Goal: Information Seeking & Learning: Check status

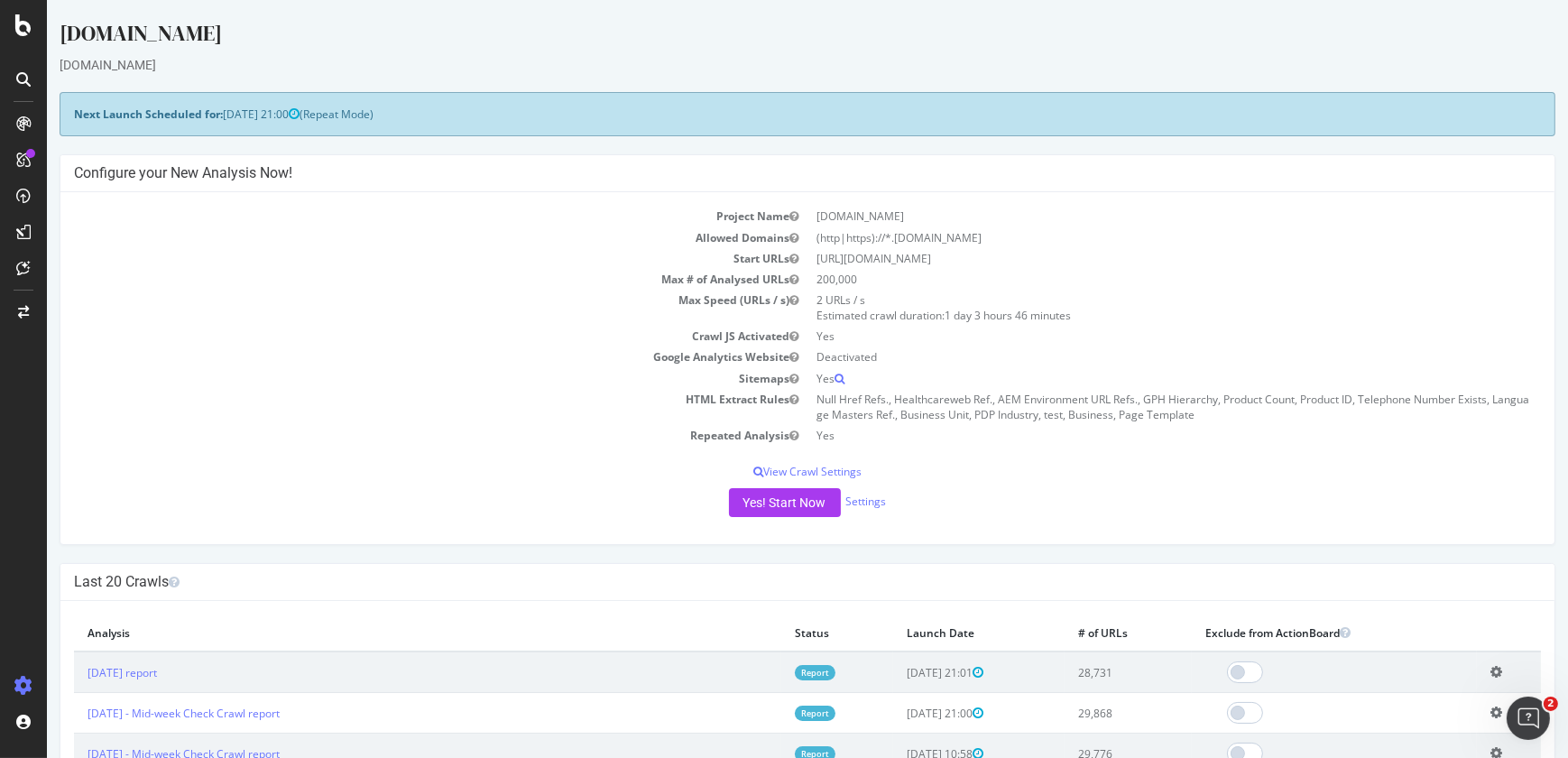
click at [23, 36] on div at bounding box center [23, 379] width 47 height 758
click at [21, 26] on icon at bounding box center [23, 24] width 16 height 22
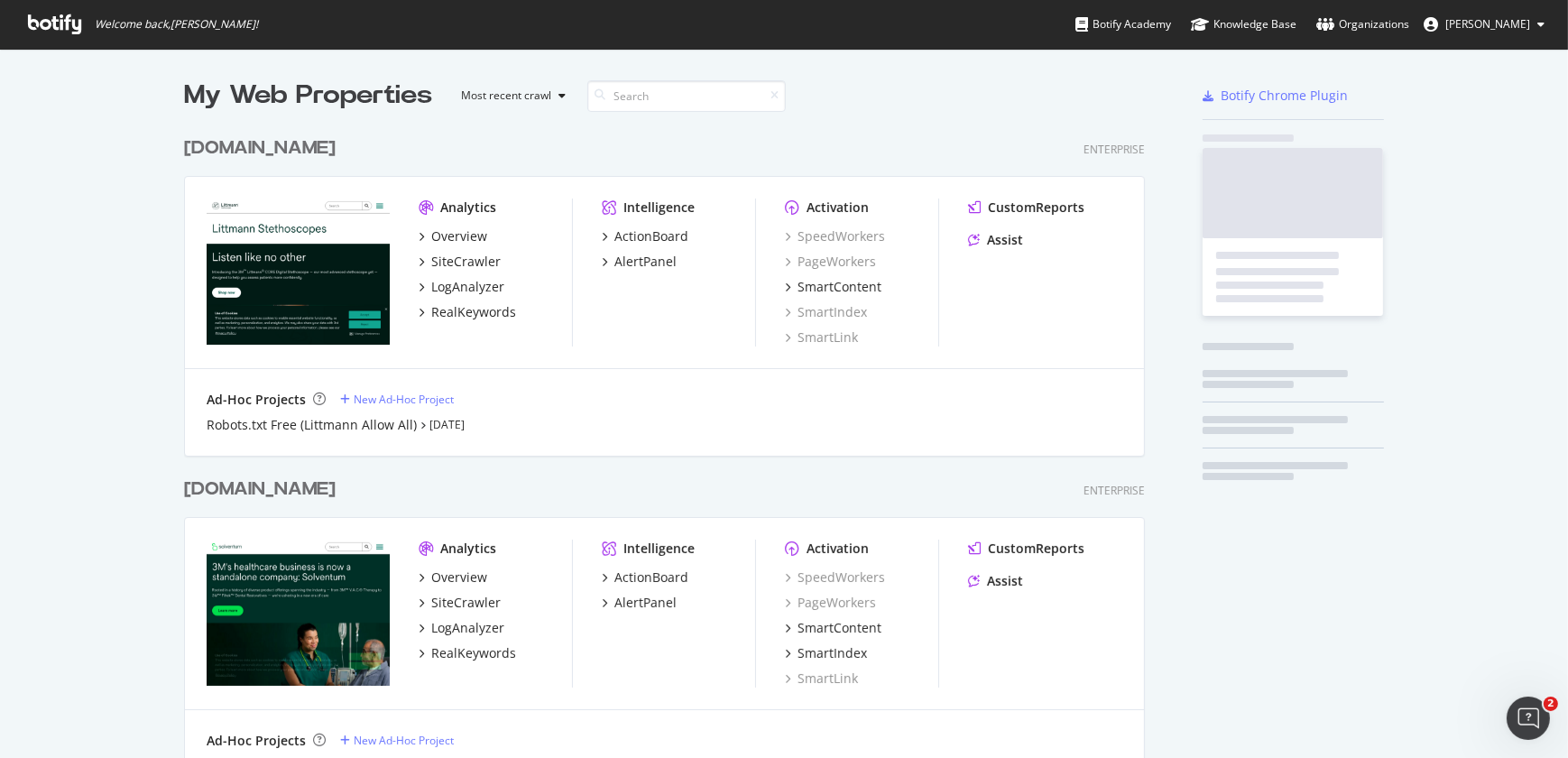
scroll to position [746, 1543]
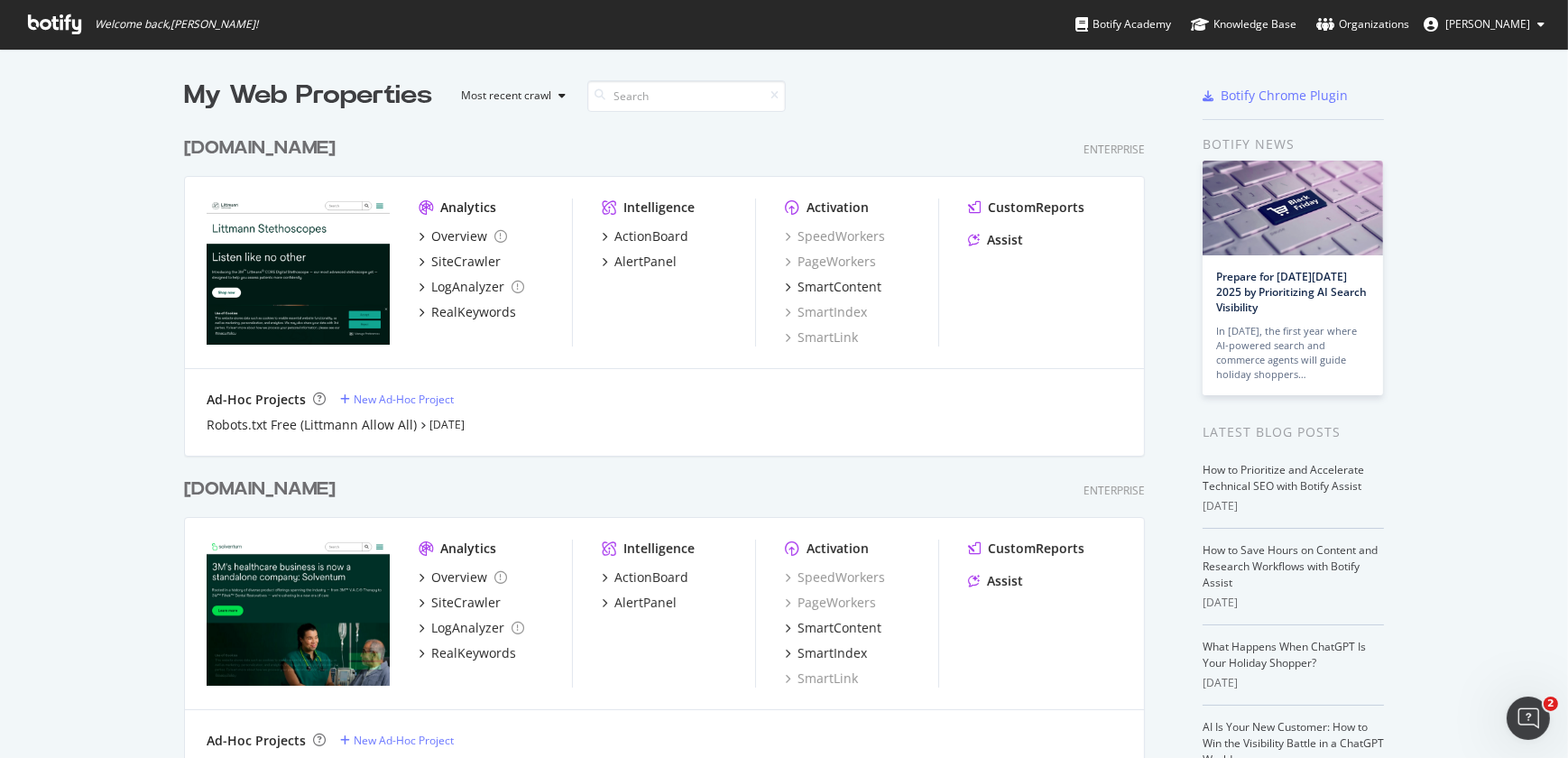
click at [204, 148] on div "[DOMAIN_NAME]" at bounding box center [260, 148] width 152 height 26
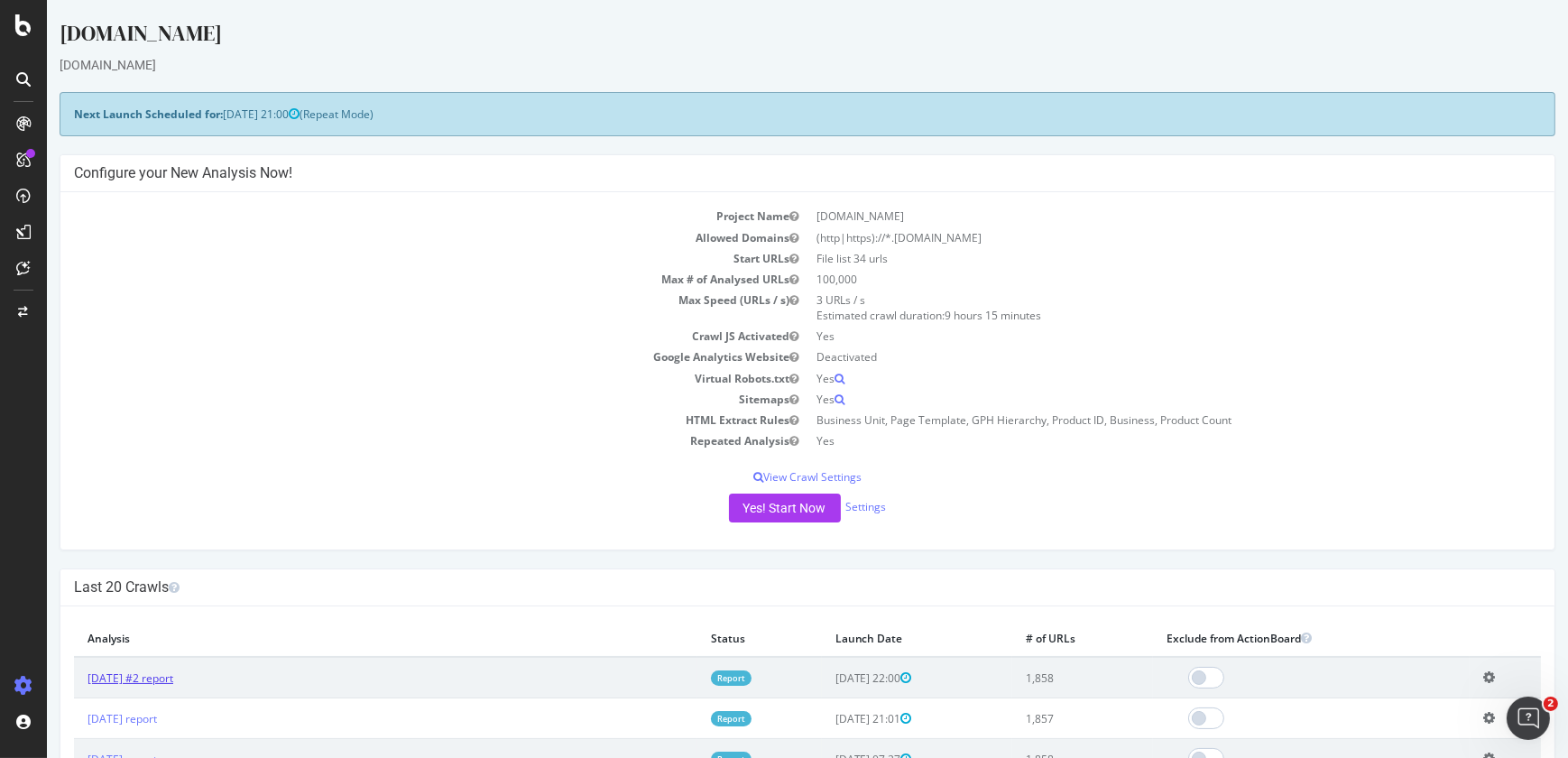
click at [153, 675] on link "[DATE] #2 report" at bounding box center [129, 678] width 85 height 15
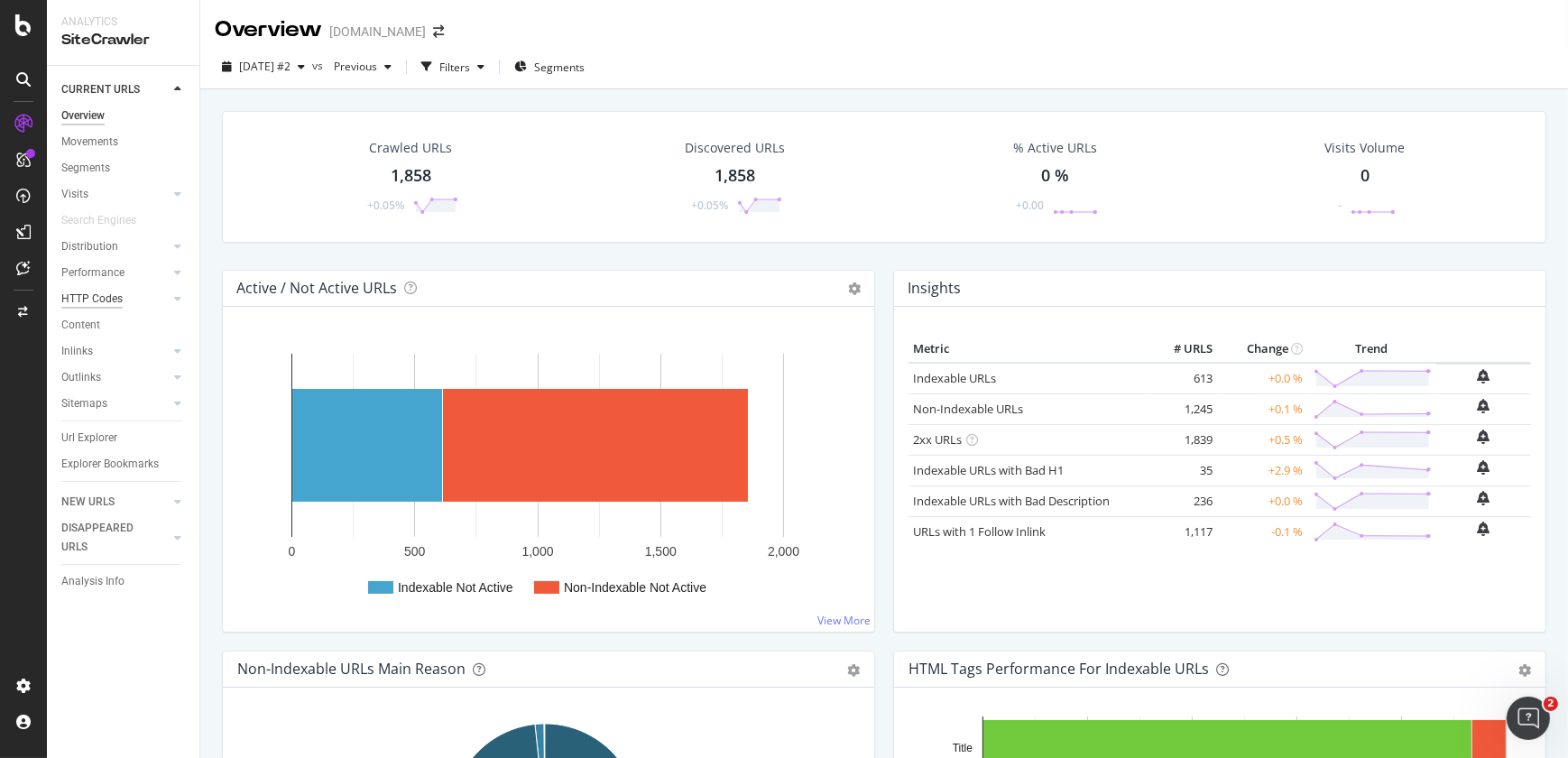
click at [106, 301] on div "HTTP Codes" at bounding box center [91, 299] width 61 height 19
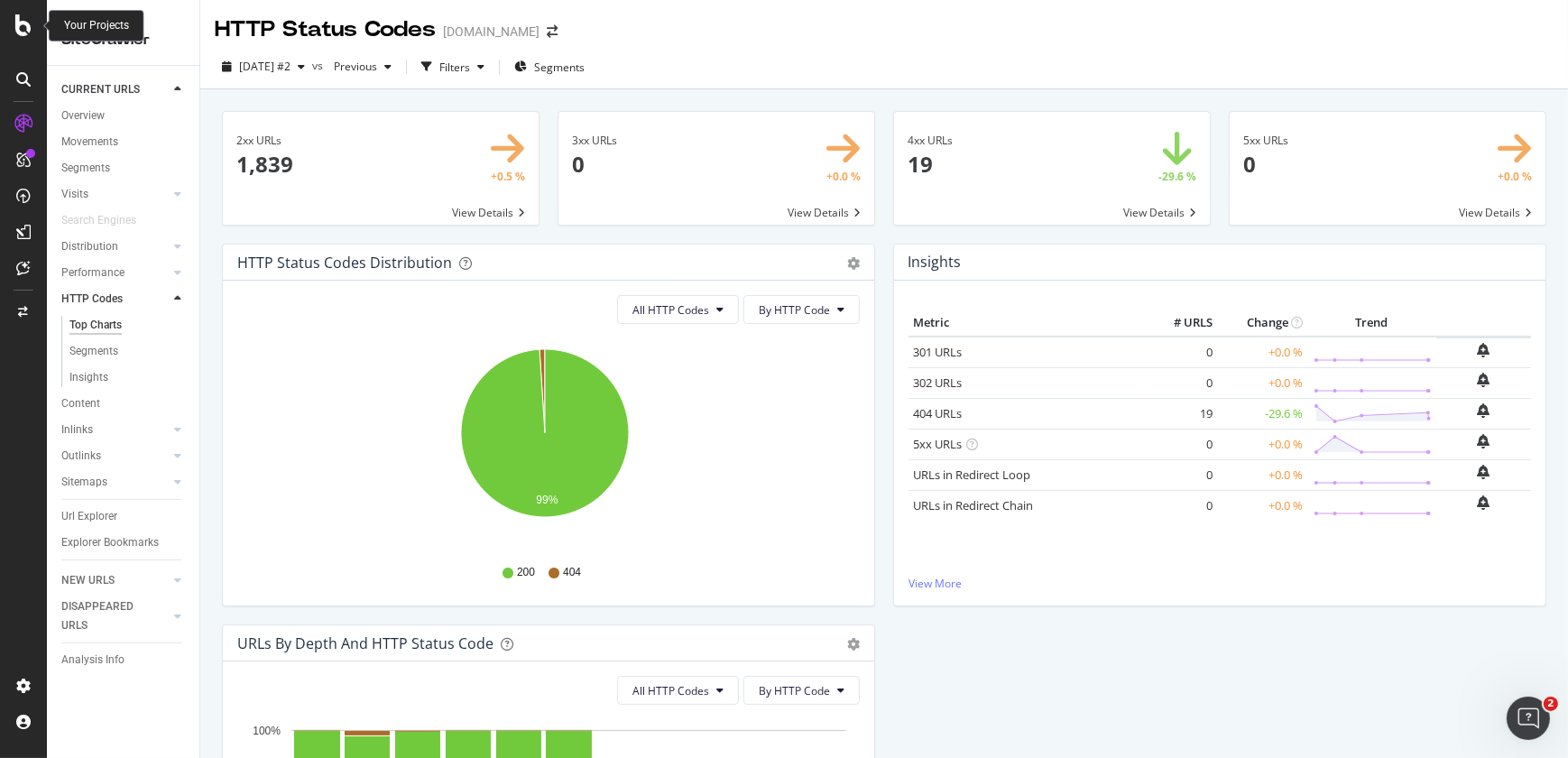
click at [25, 27] on icon at bounding box center [23, 24] width 16 height 22
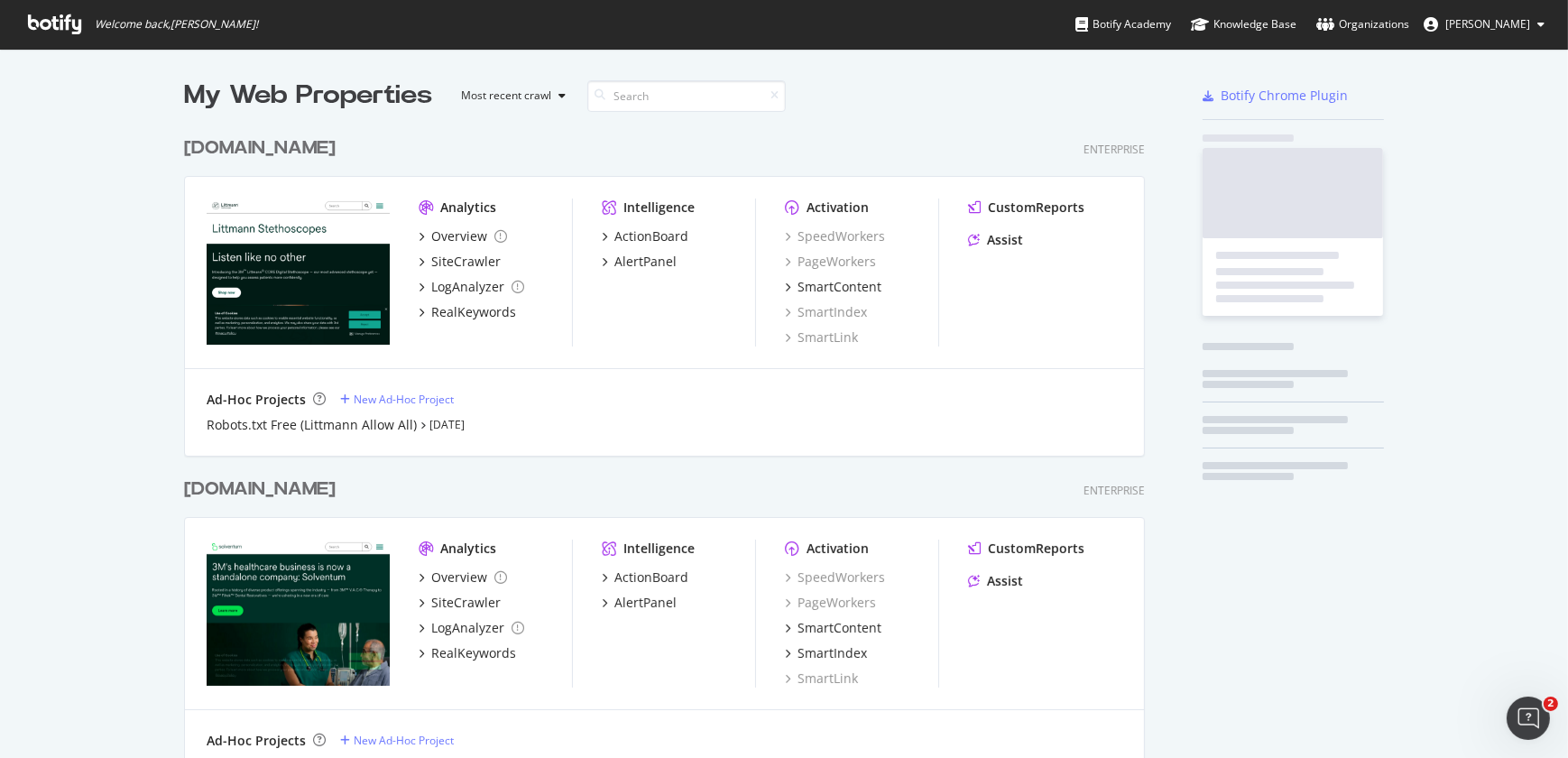
scroll to position [746, 1543]
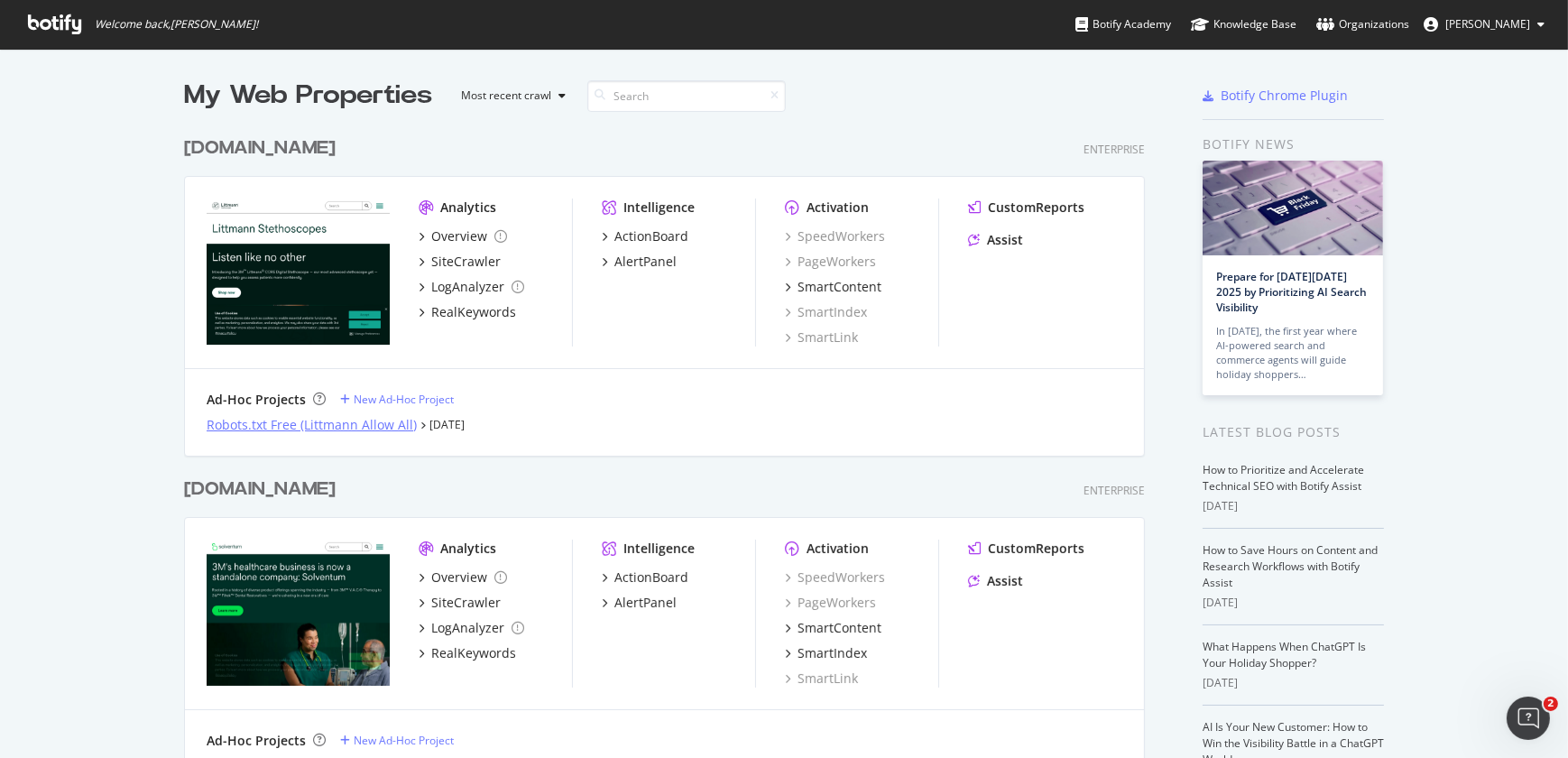
click at [334, 424] on div "Robots.txt Free (Littmann Allow All)" at bounding box center [311, 424] width 210 height 18
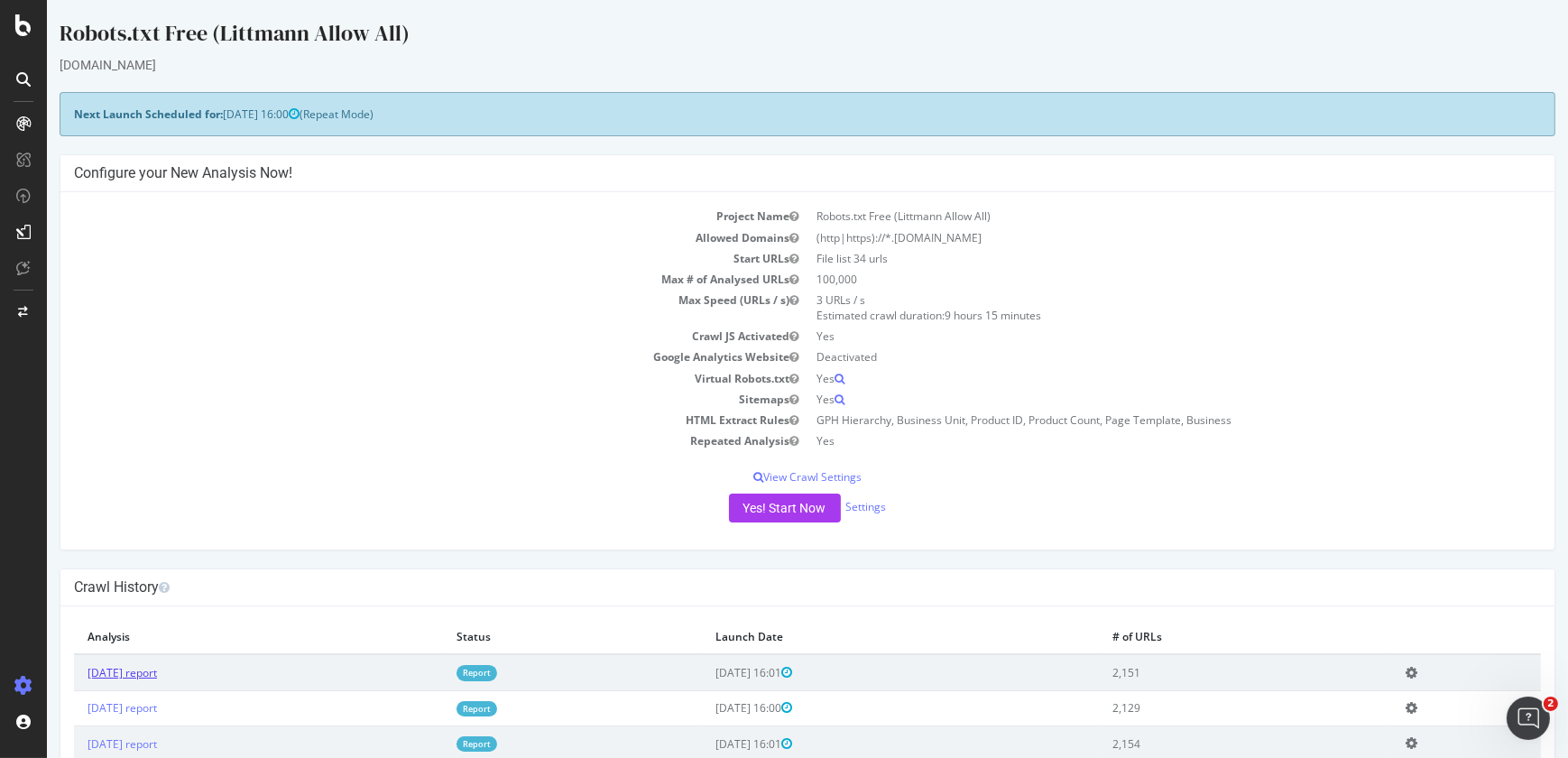
click at [157, 670] on link "[DATE] report" at bounding box center [122, 673] width 69 height 15
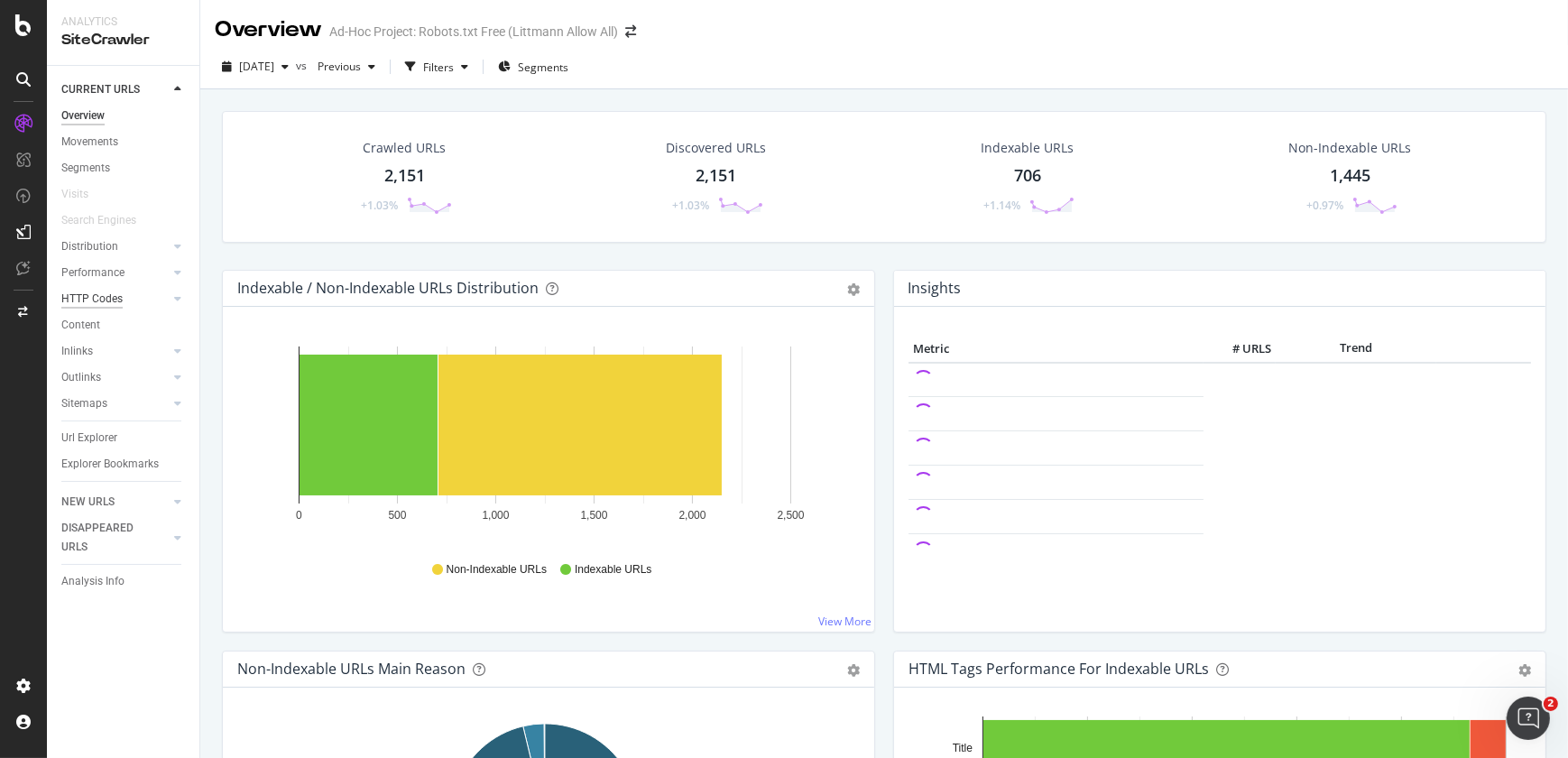
click at [107, 301] on div "HTTP Codes" at bounding box center [91, 299] width 61 height 19
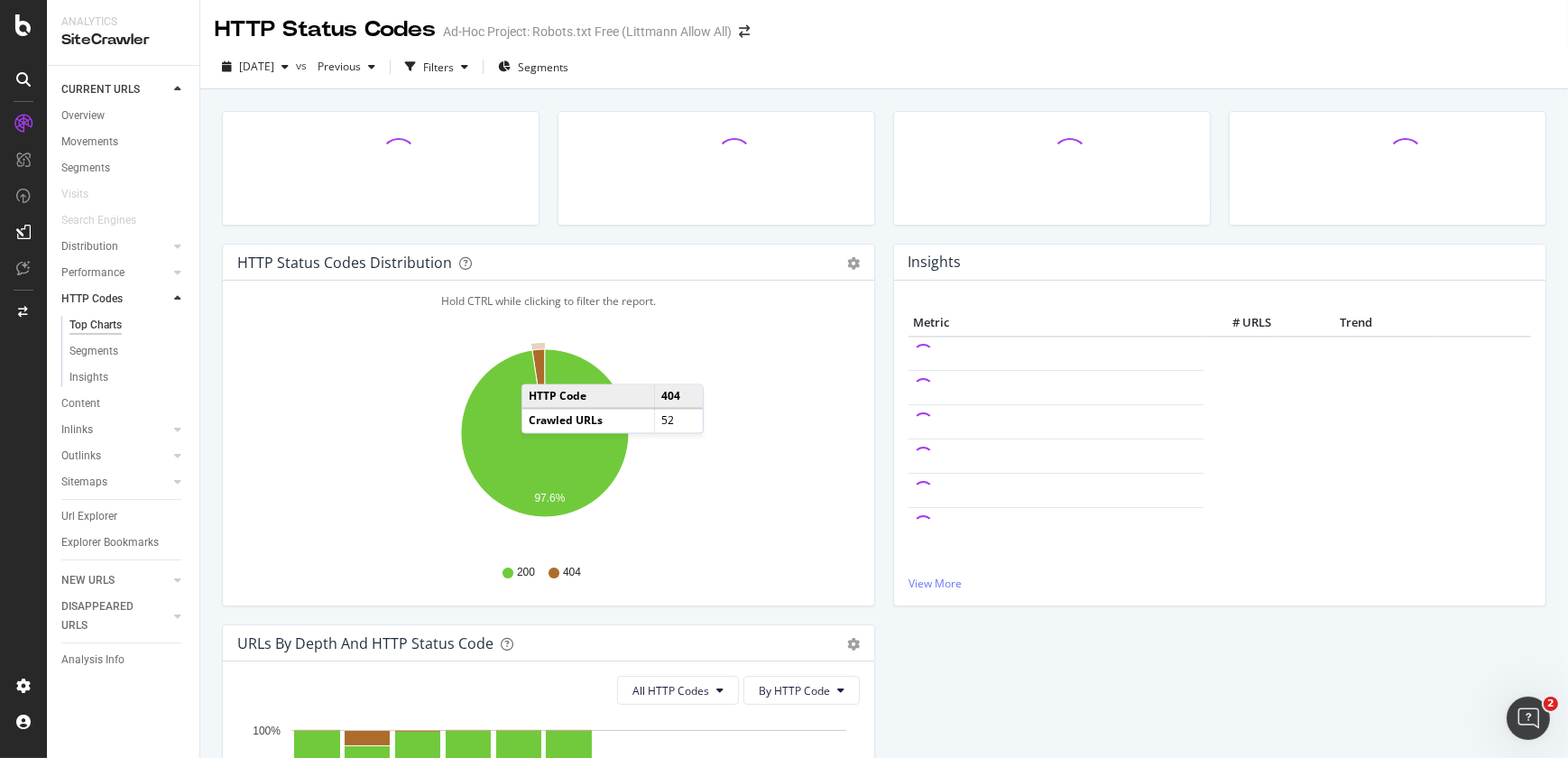
click at [539, 367] on icon "A chart." at bounding box center [538, 390] width 12 height 83
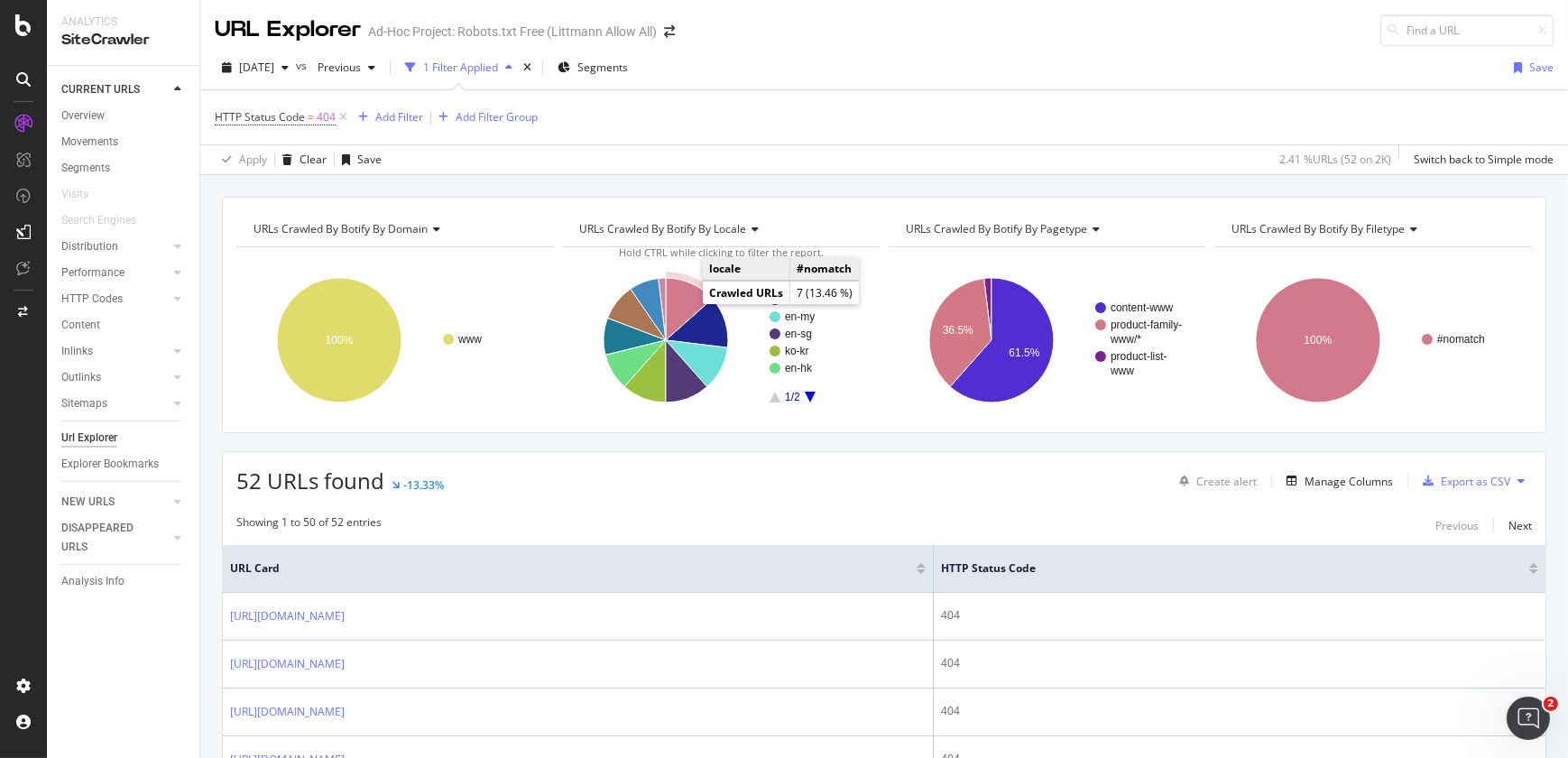
click at [686, 299] on icon "A chart." at bounding box center [689, 309] width 47 height 62
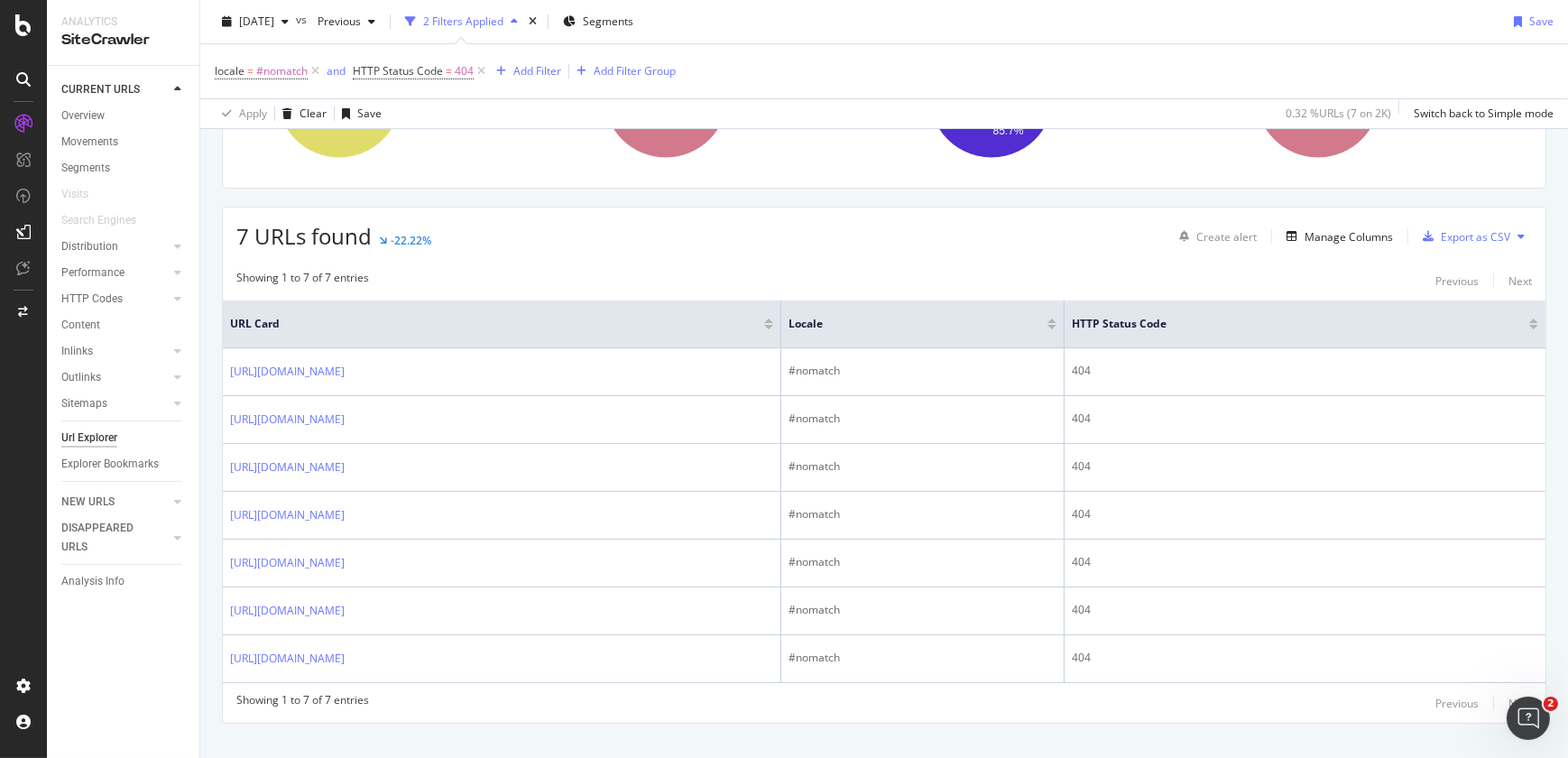
scroll to position [273, 0]
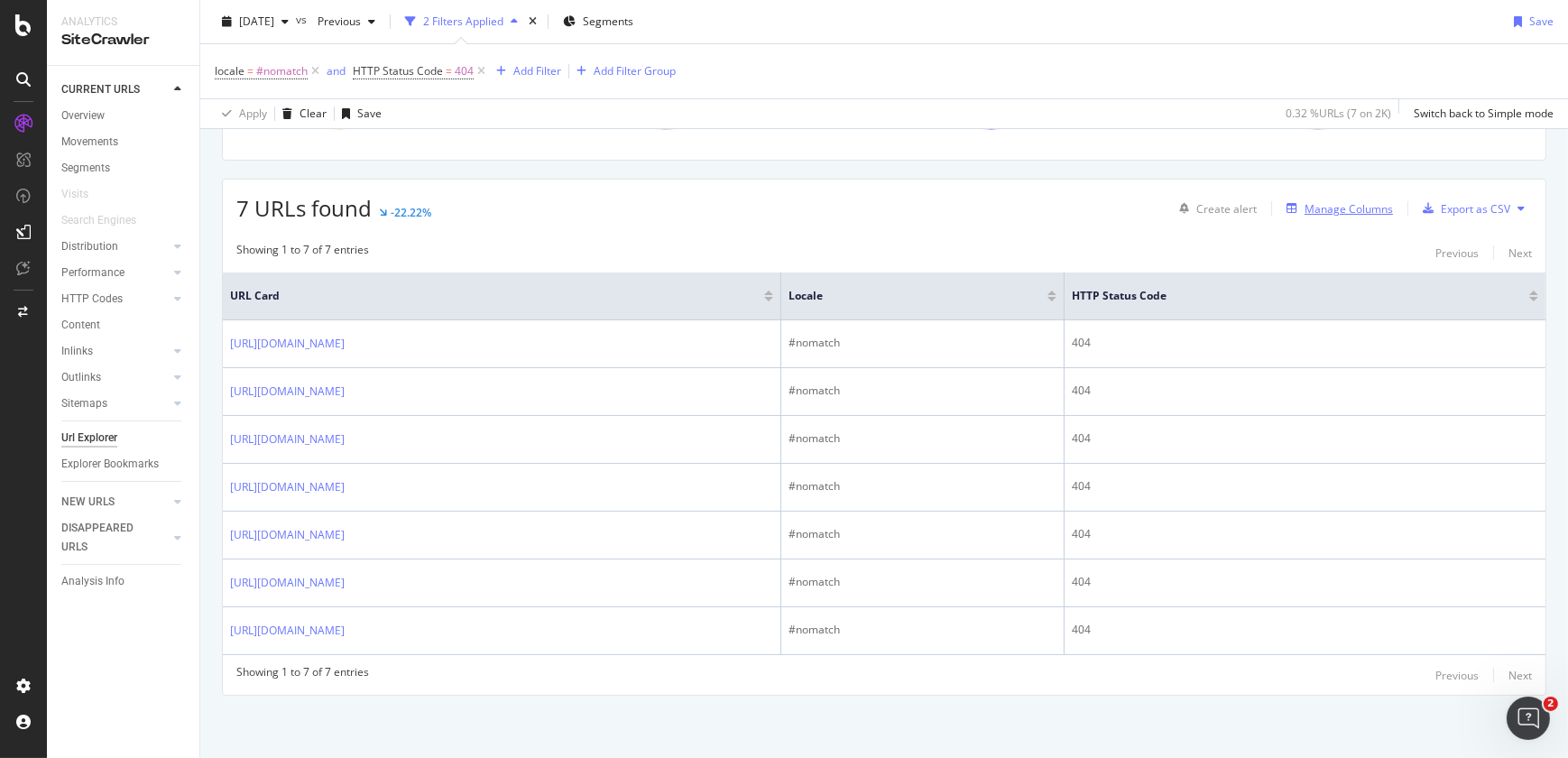
click at [1304, 207] on div "Manage Columns" at bounding box center [1349, 209] width 88 height 15
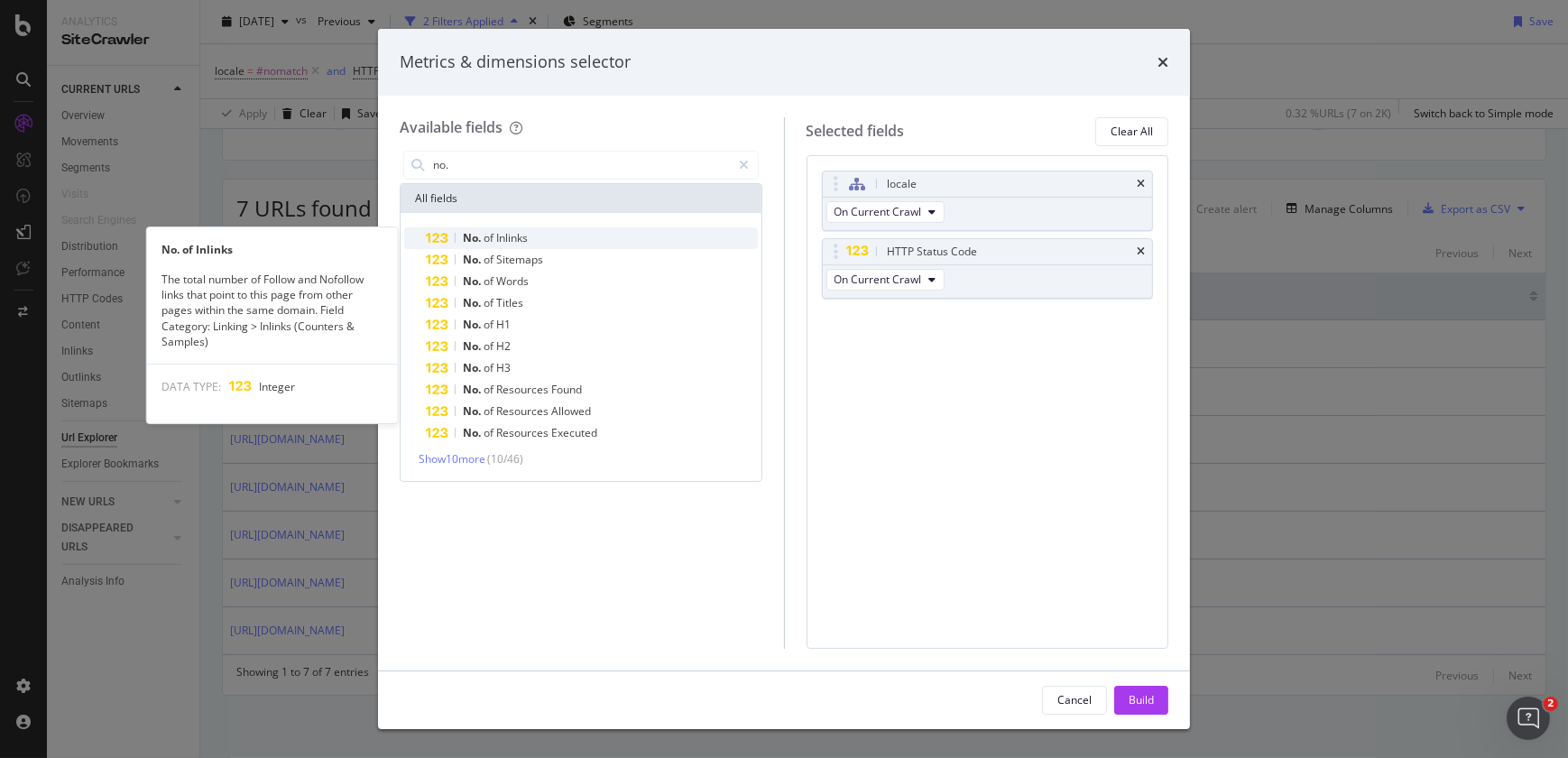
type input "no."
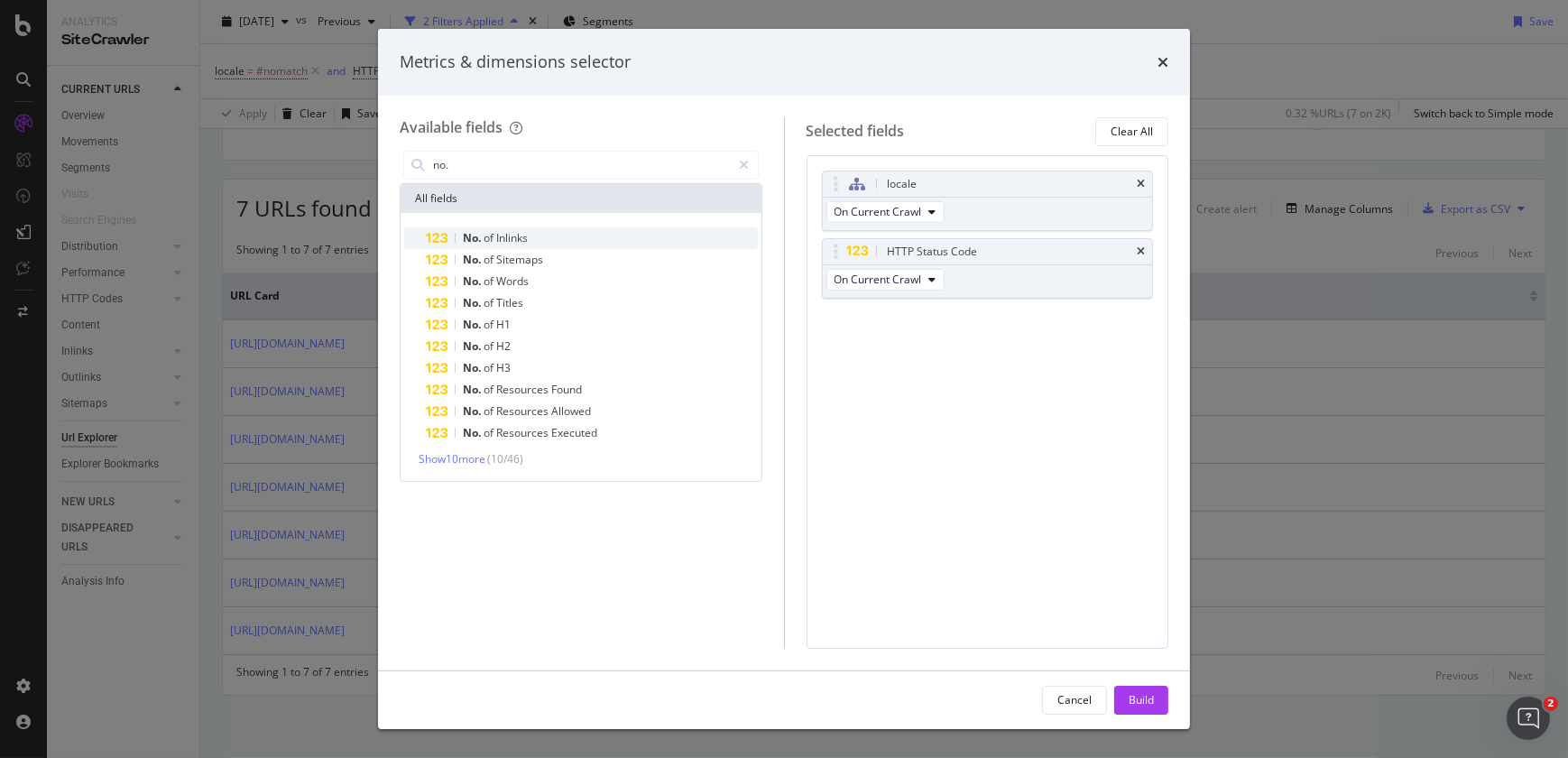
click at [583, 241] on div "No. of Inlinks" at bounding box center [592, 237] width 332 height 22
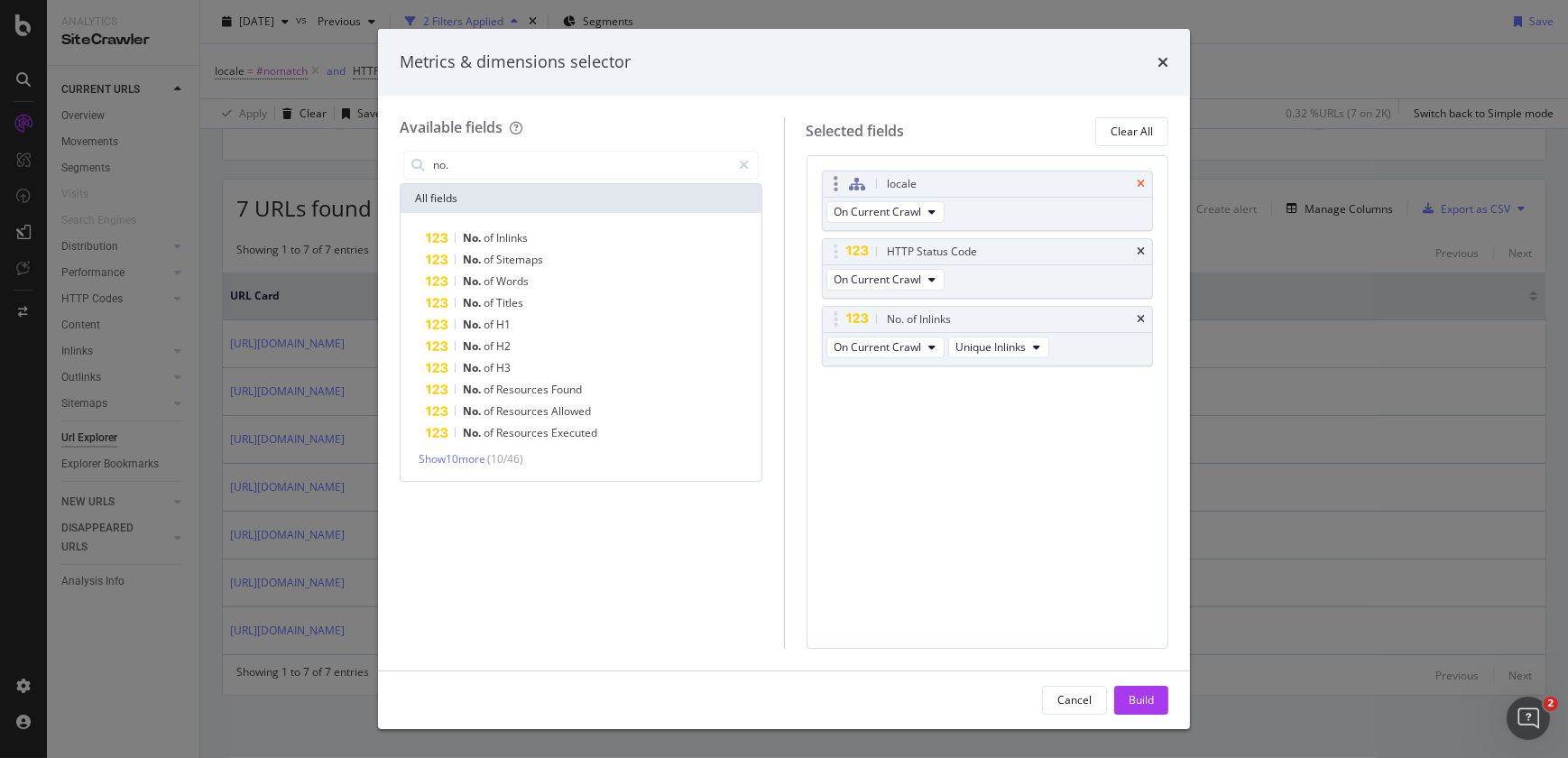
click at [1141, 178] on icon "times" at bounding box center [1140, 184] width 8 height 11
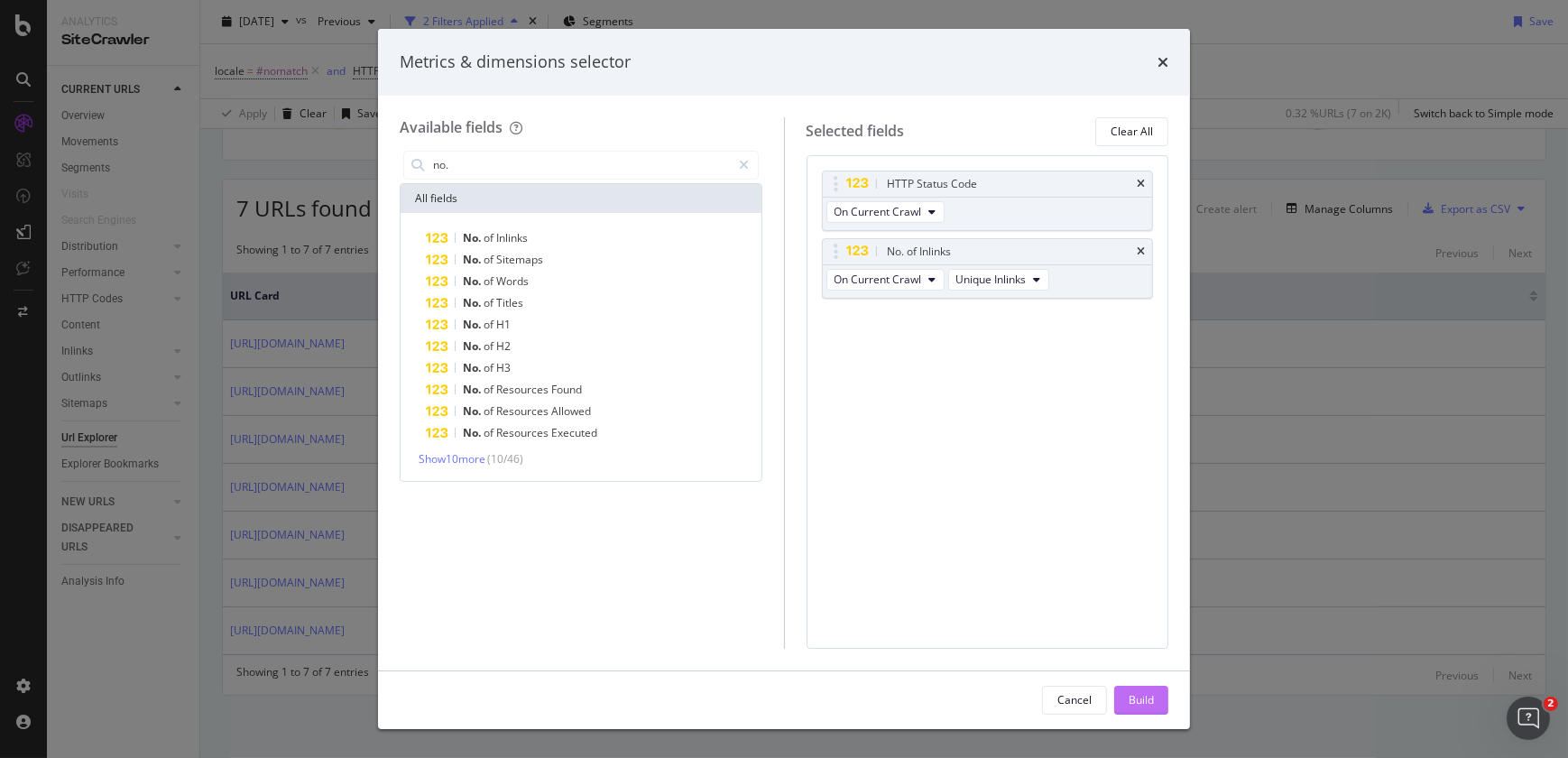
click at [1131, 694] on div "Build" at bounding box center [1140, 700] width 25 height 15
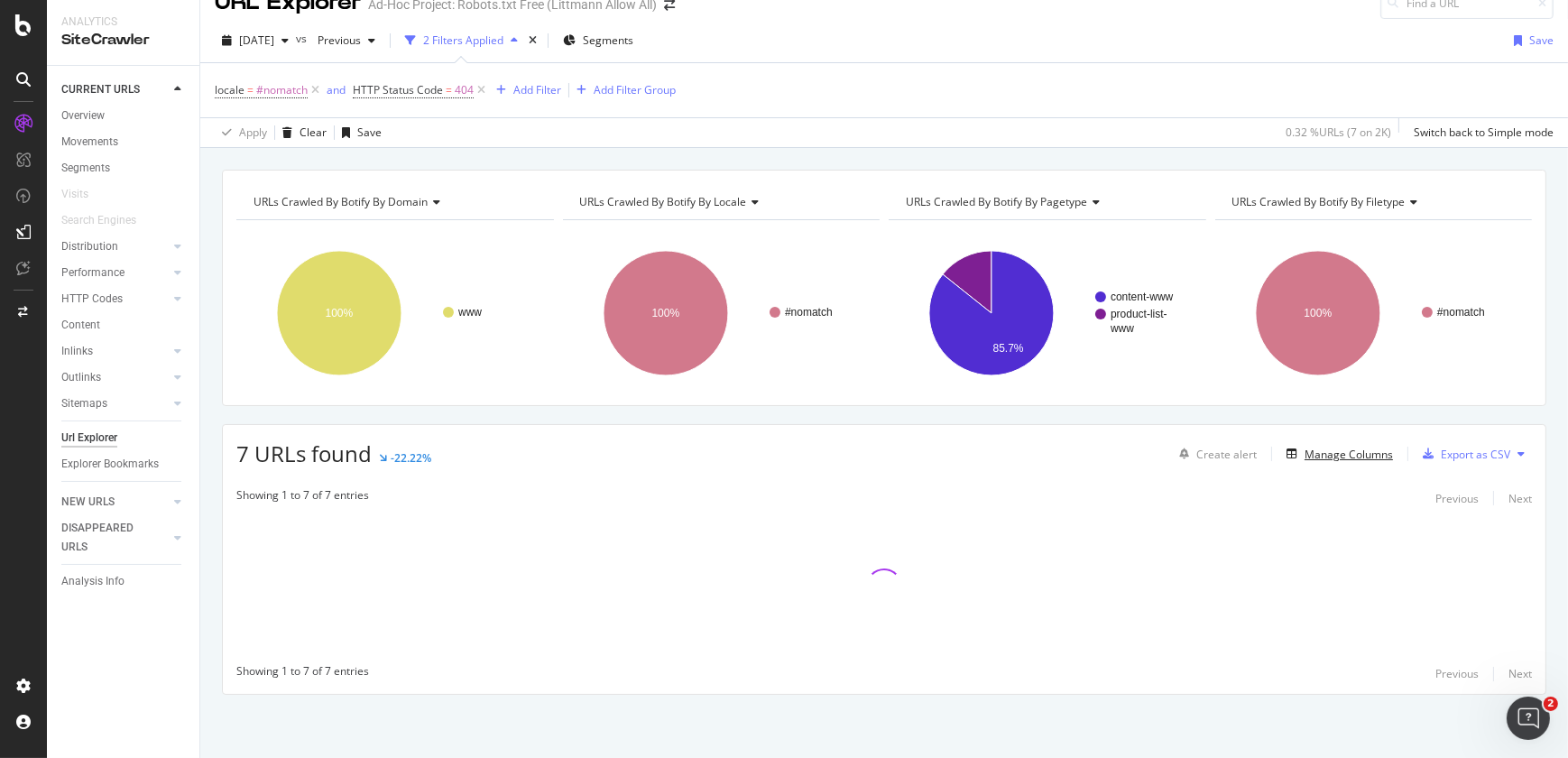
scroll to position [27, 0]
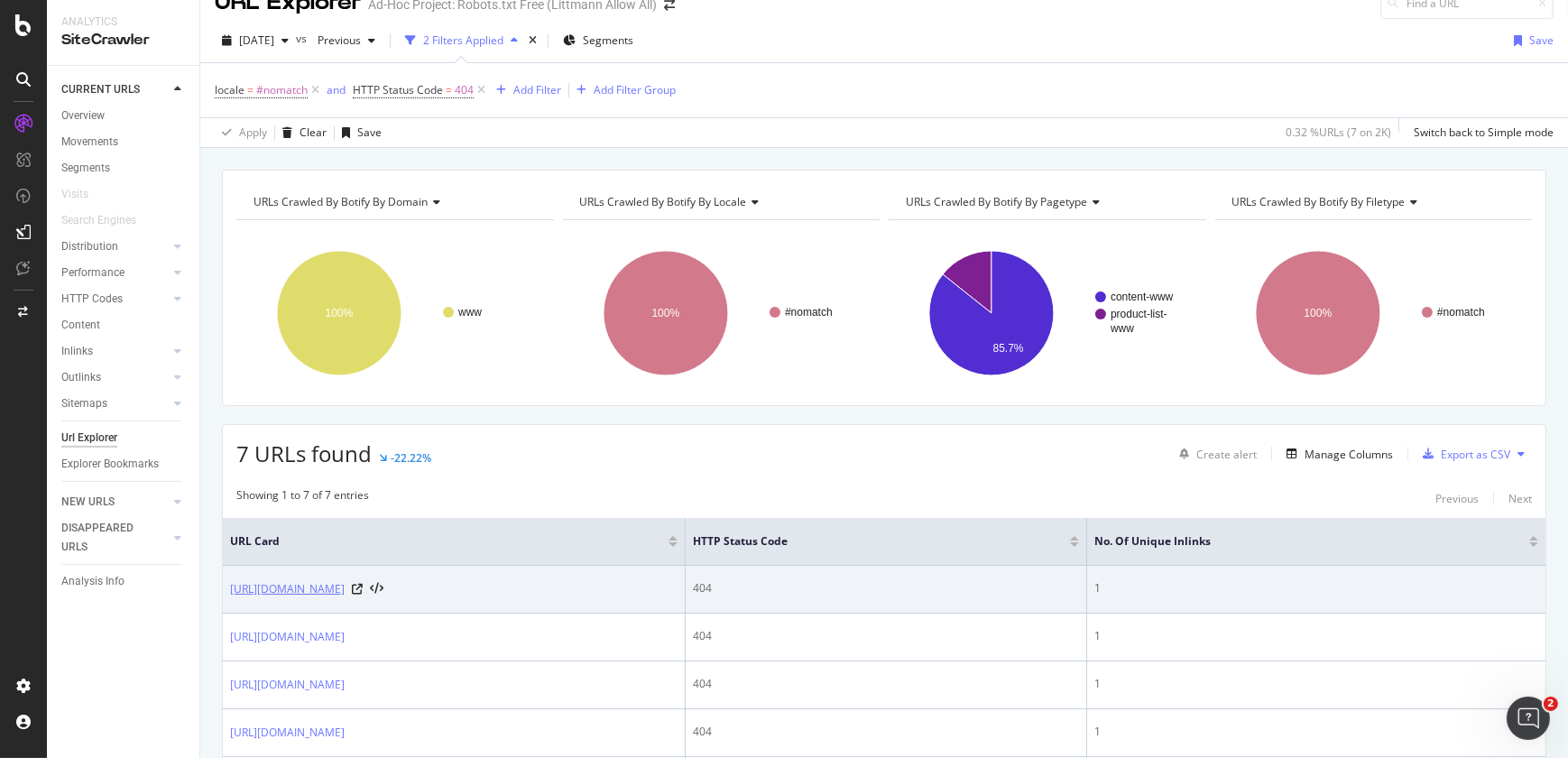
click at [344, 585] on link "[URL][DOMAIN_NAME]" at bounding box center [287, 589] width 114 height 18
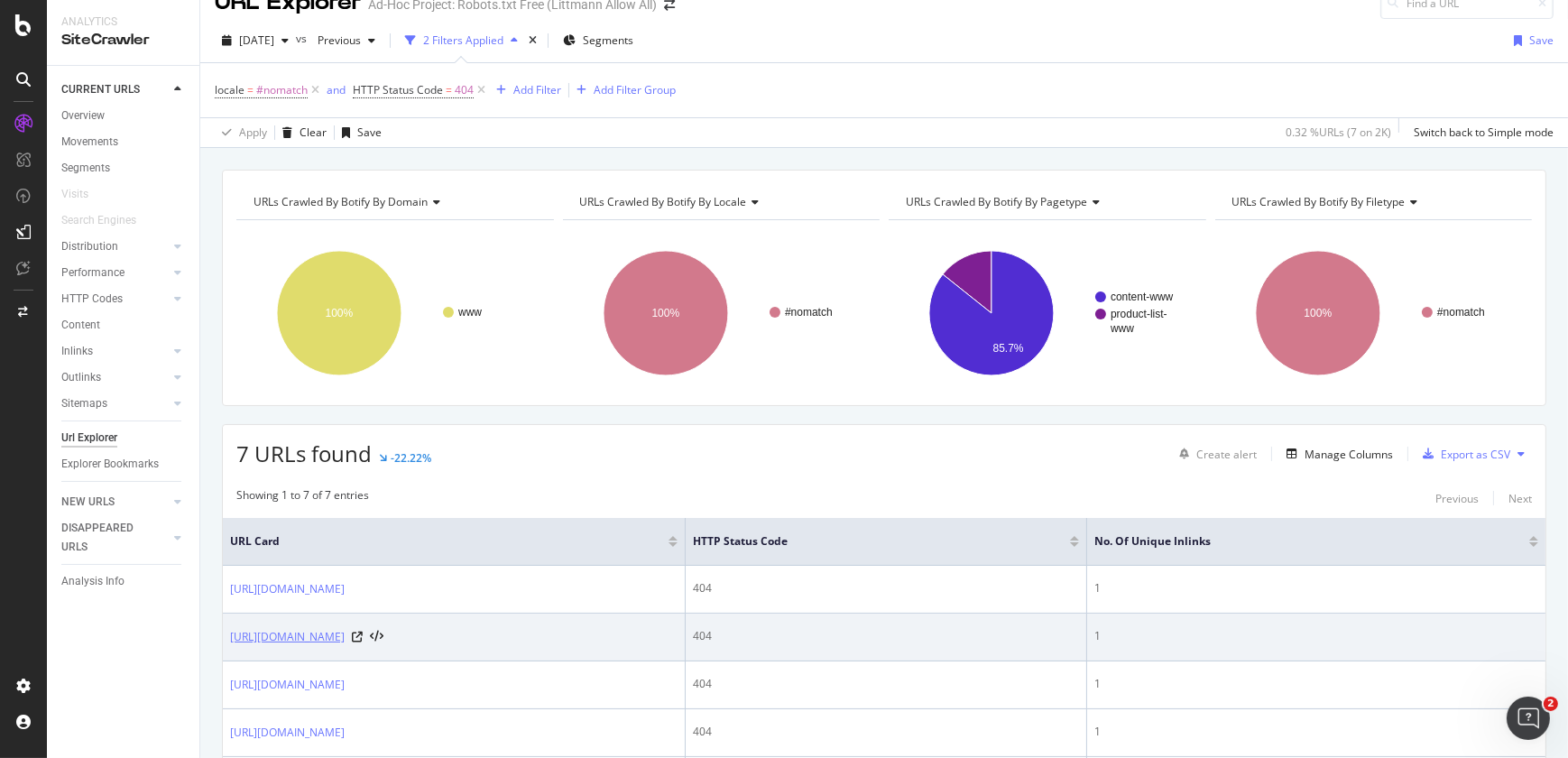
click at [344, 633] on link "[URL][DOMAIN_NAME]" at bounding box center [287, 637] width 114 height 18
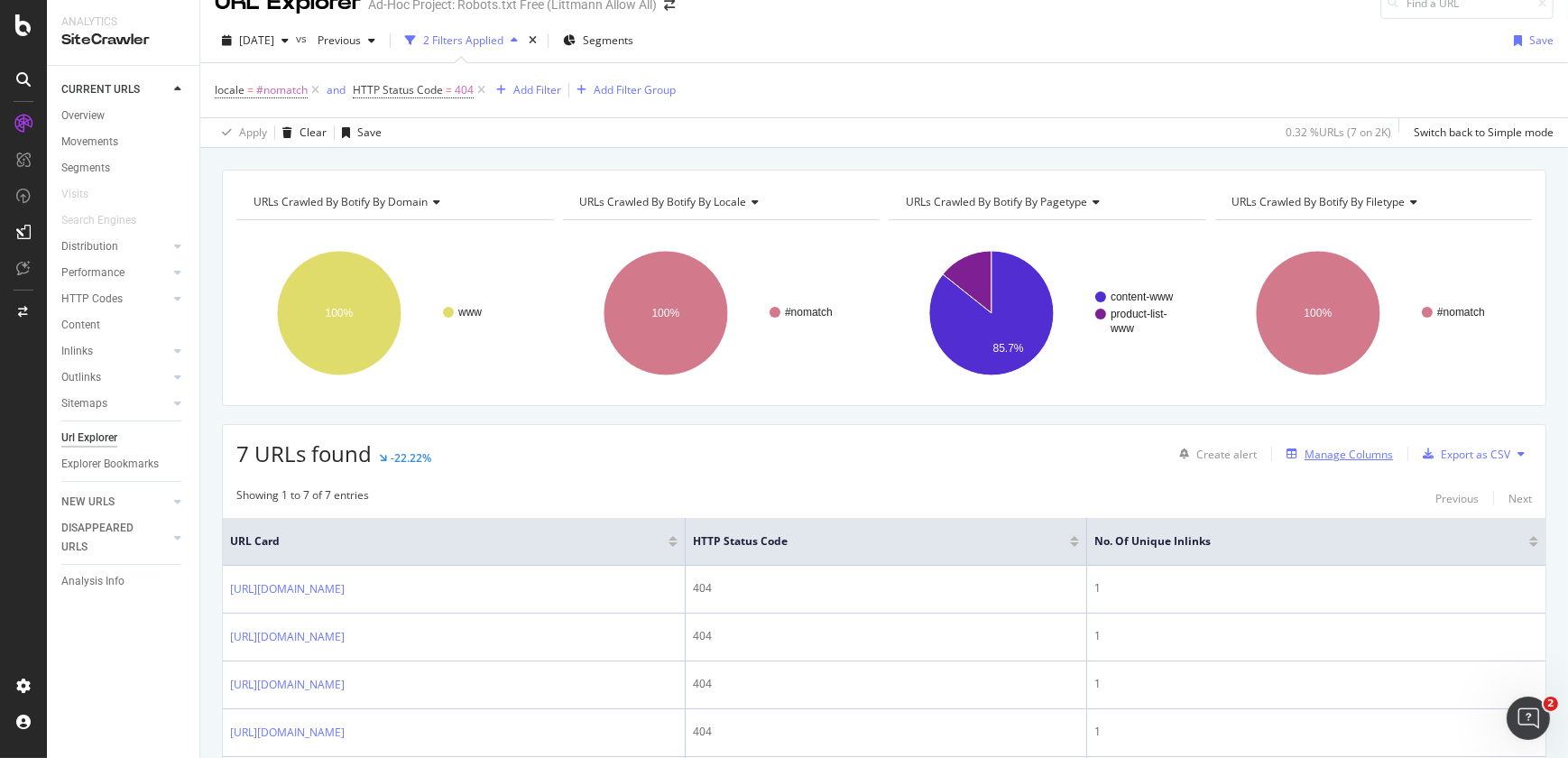
click at [1319, 450] on div "Manage Columns" at bounding box center [1349, 454] width 88 height 15
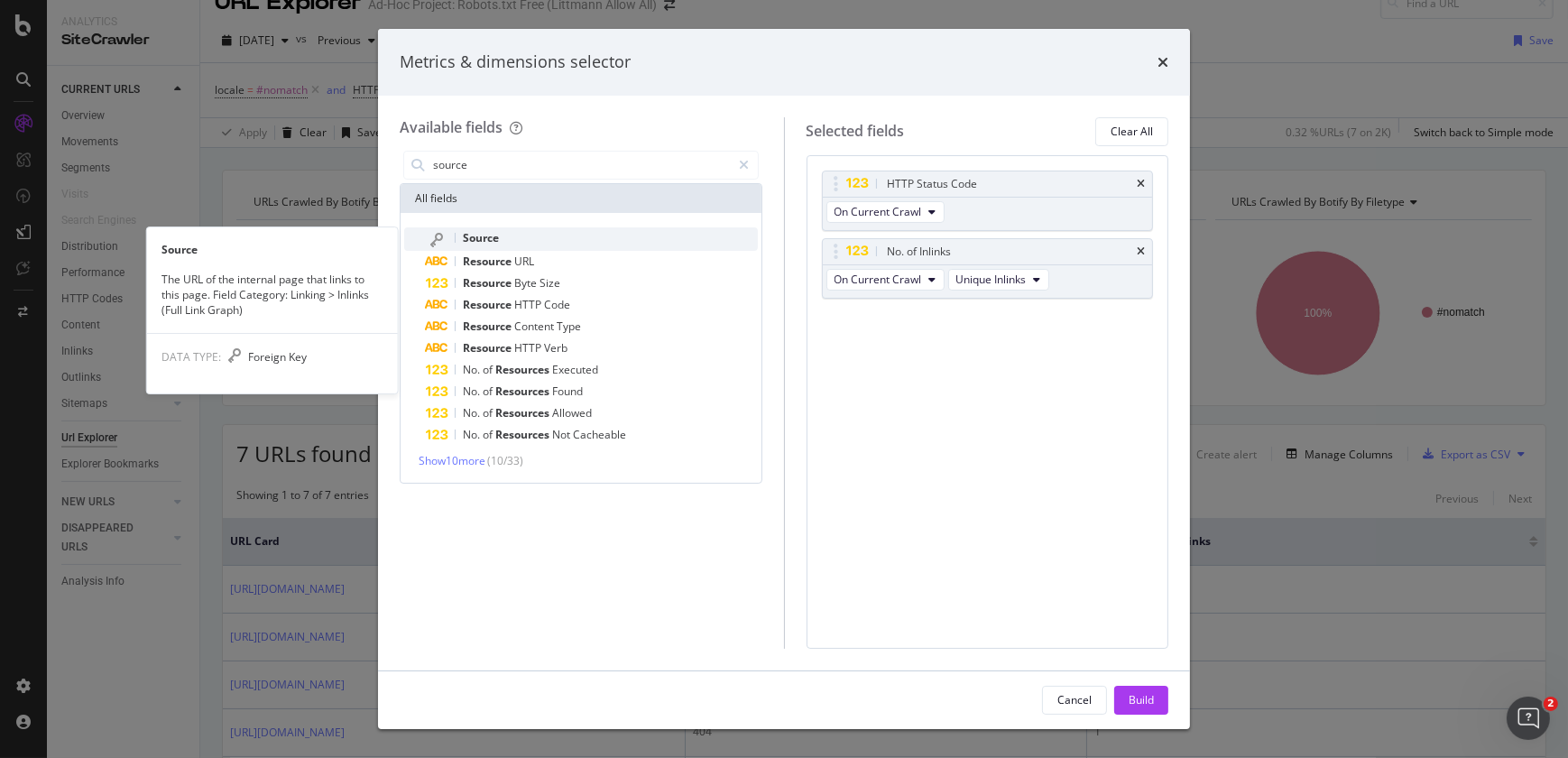
type input "source"
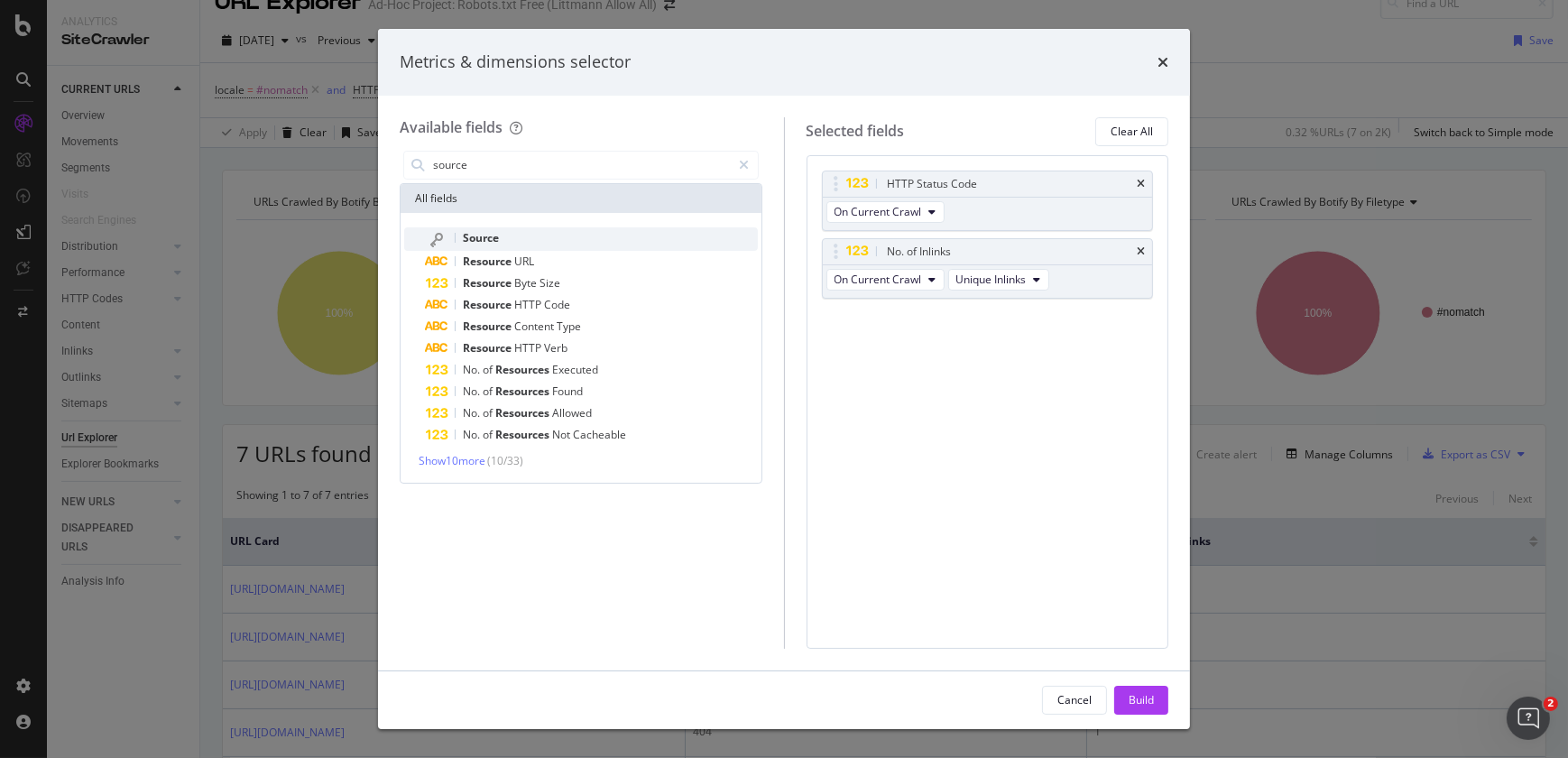
click at [492, 235] on span "Source" at bounding box center [480, 237] width 36 height 15
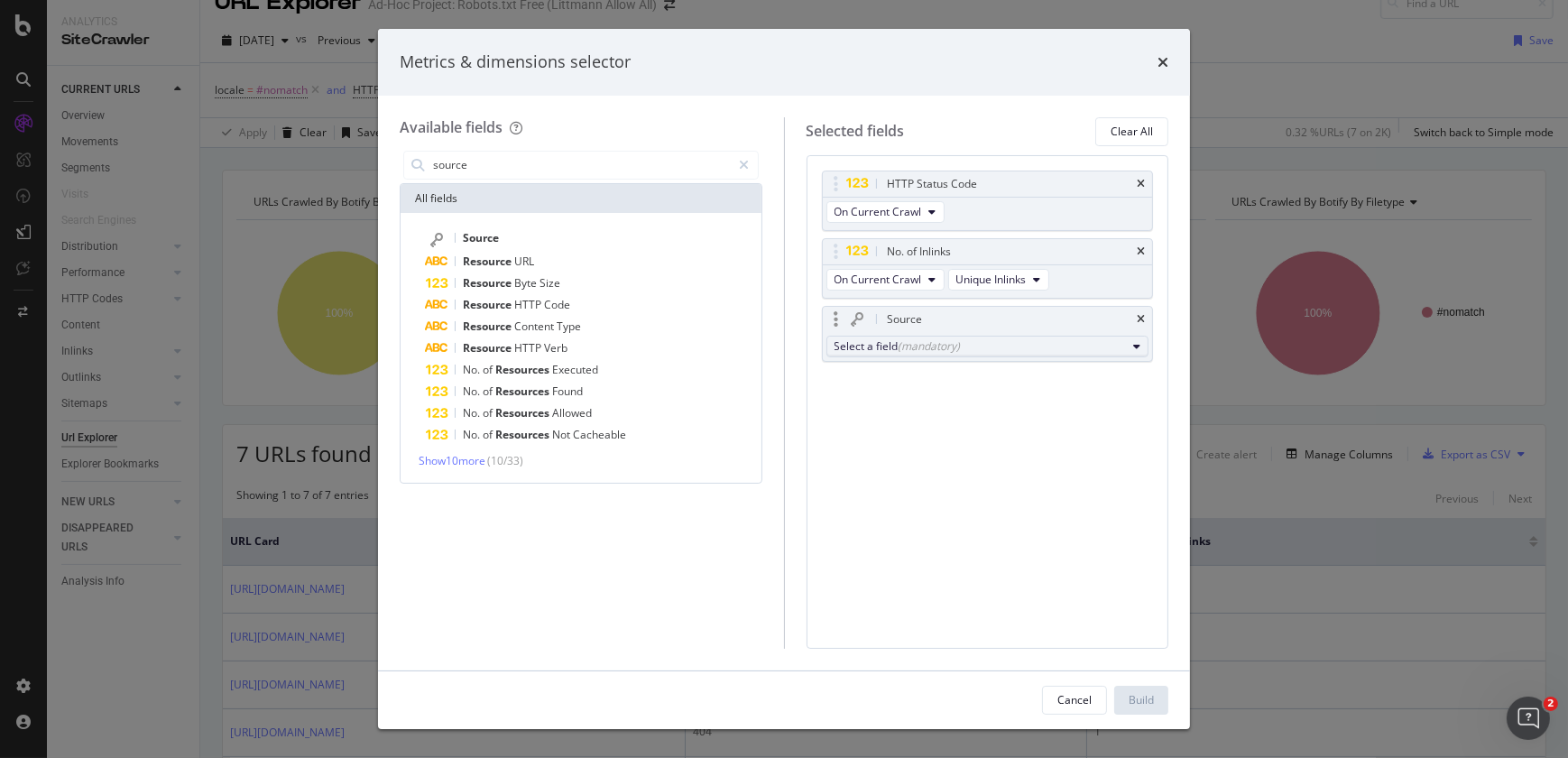
click at [941, 342] on div "(mandatory)" at bounding box center [929, 346] width 62 height 15
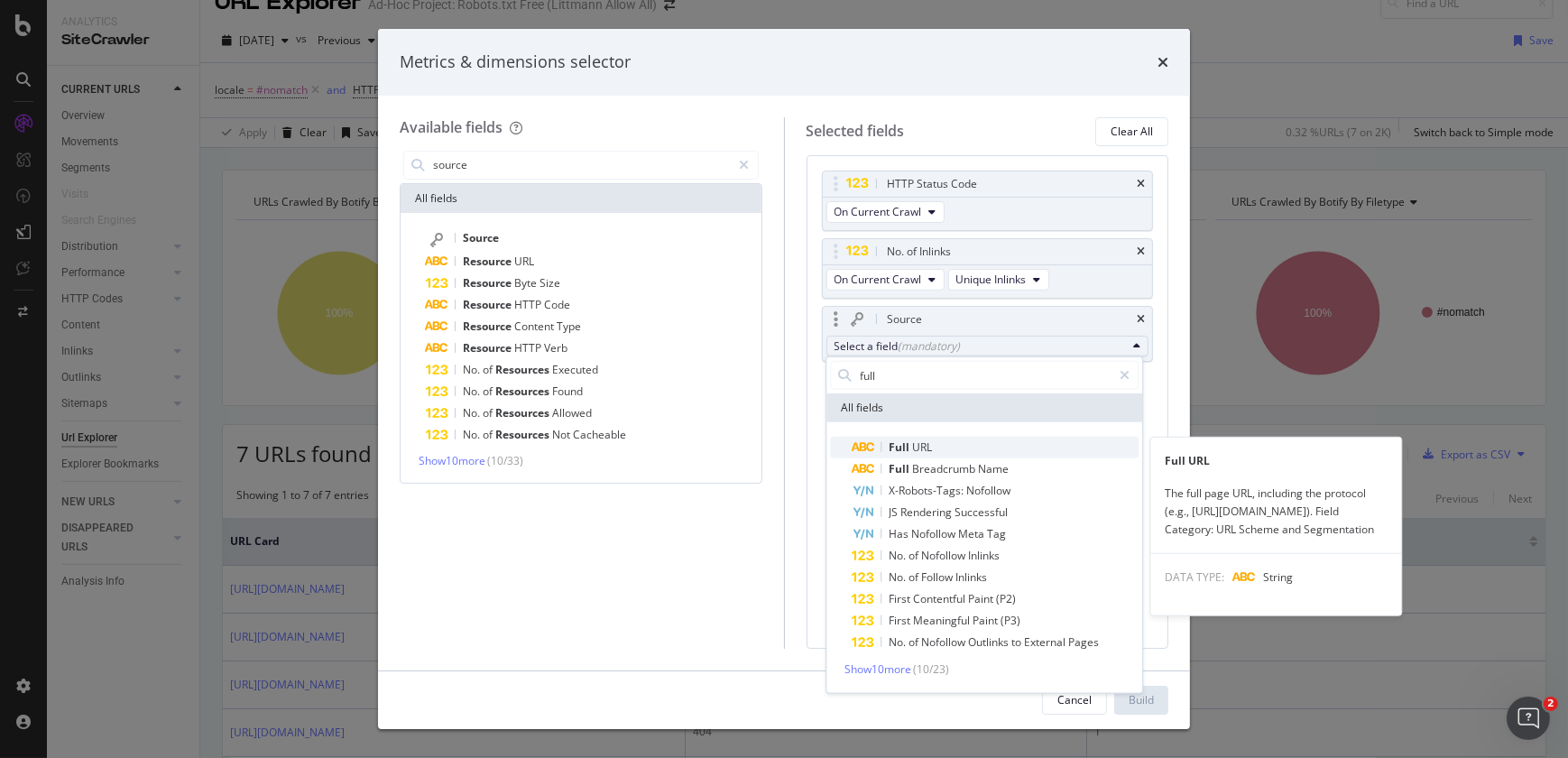
type input "full"
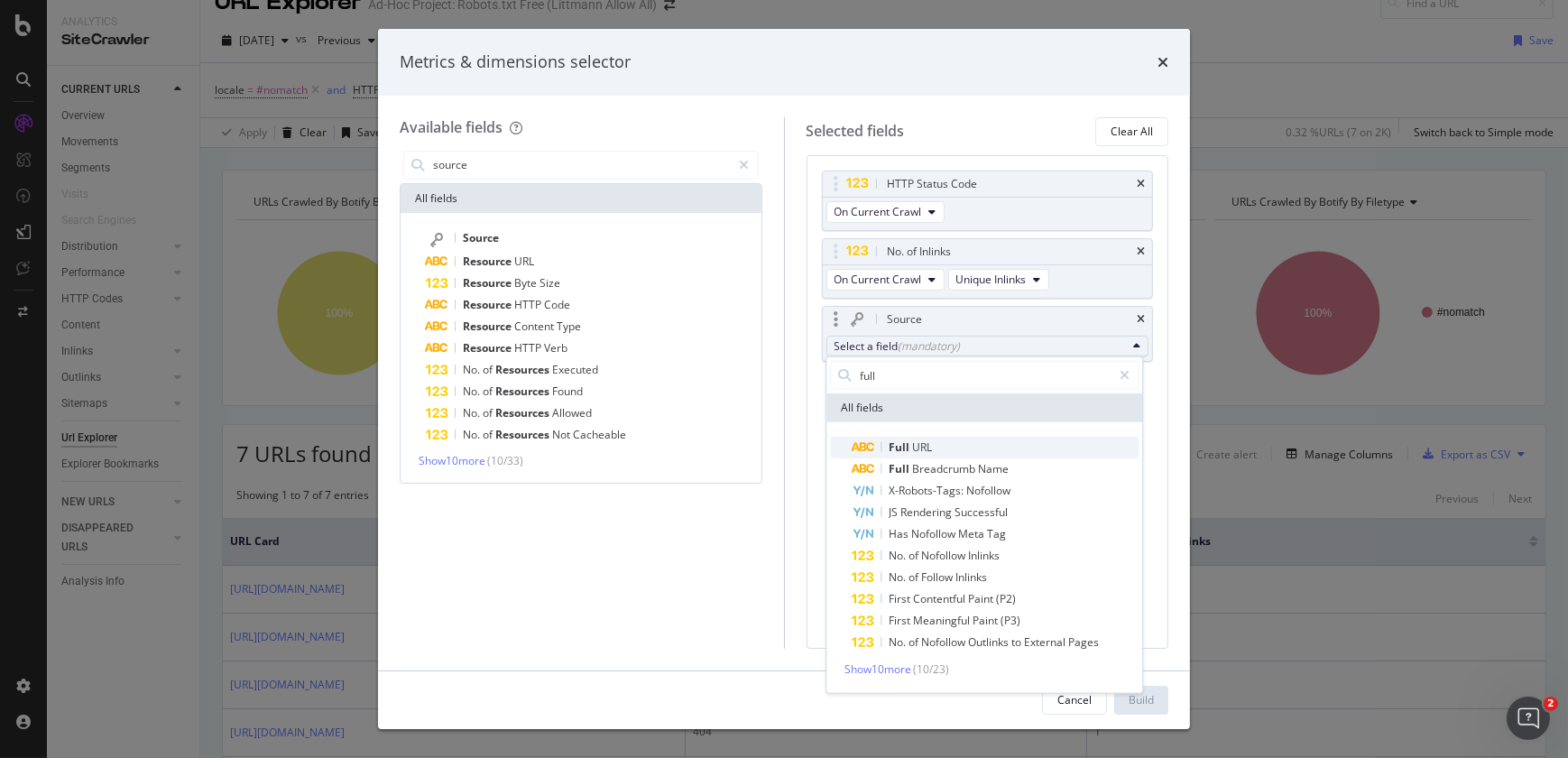
click at [923, 441] on span "URL" at bounding box center [922, 447] width 20 height 15
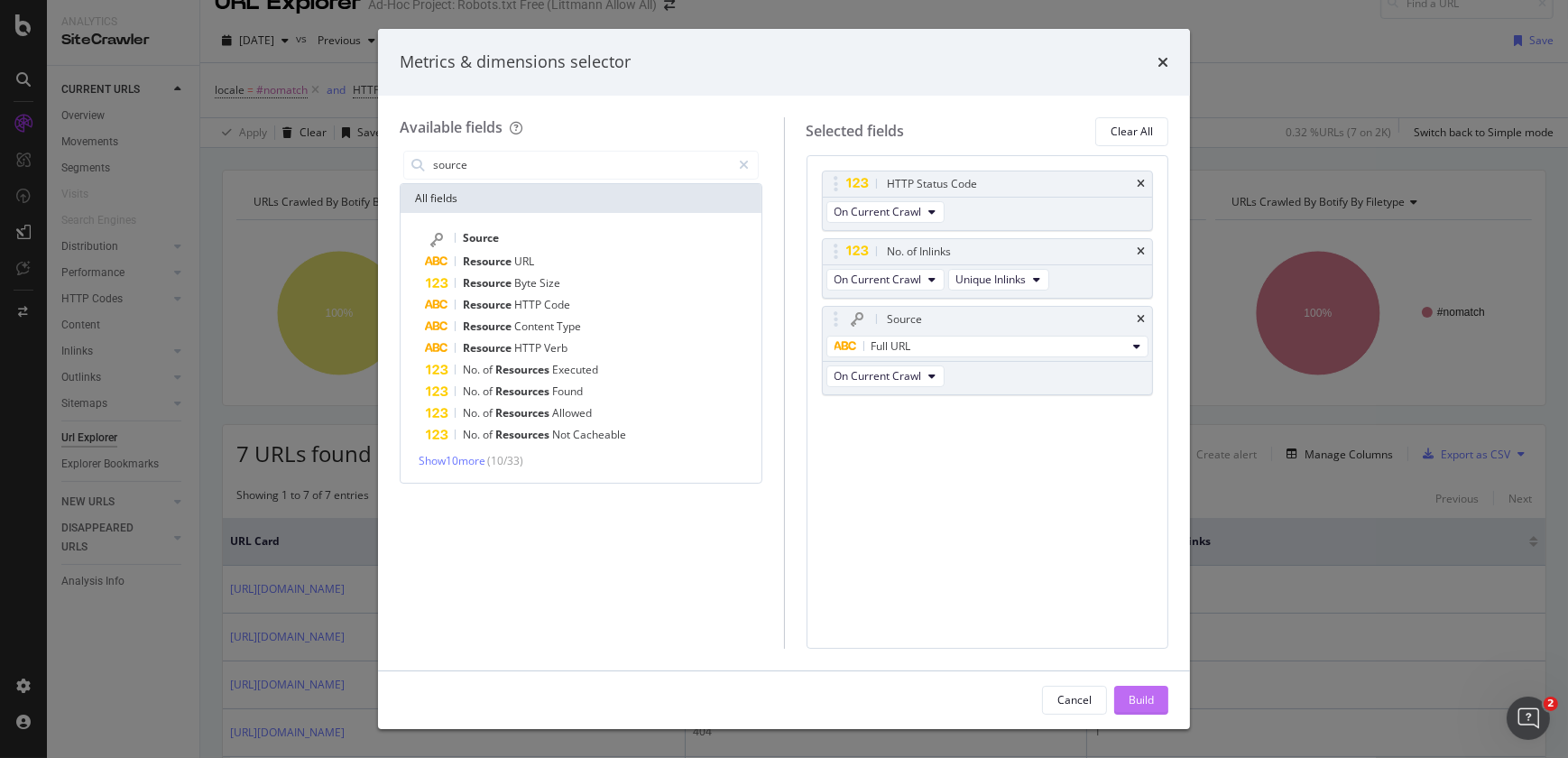
click at [1137, 703] on div "Build" at bounding box center [1140, 700] width 25 height 15
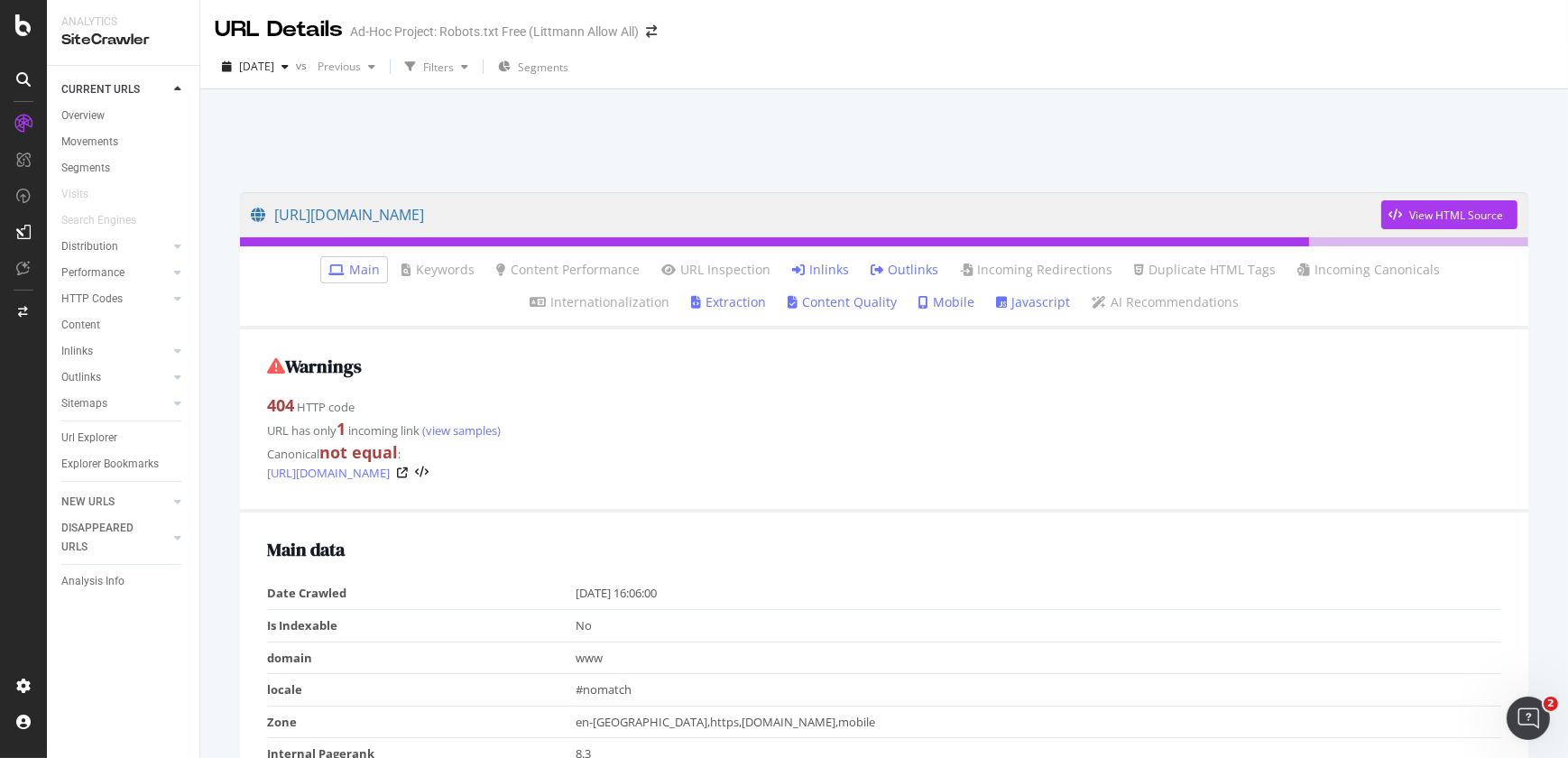
click at [792, 273] on link "Inlinks" at bounding box center [821, 269] width 57 height 18
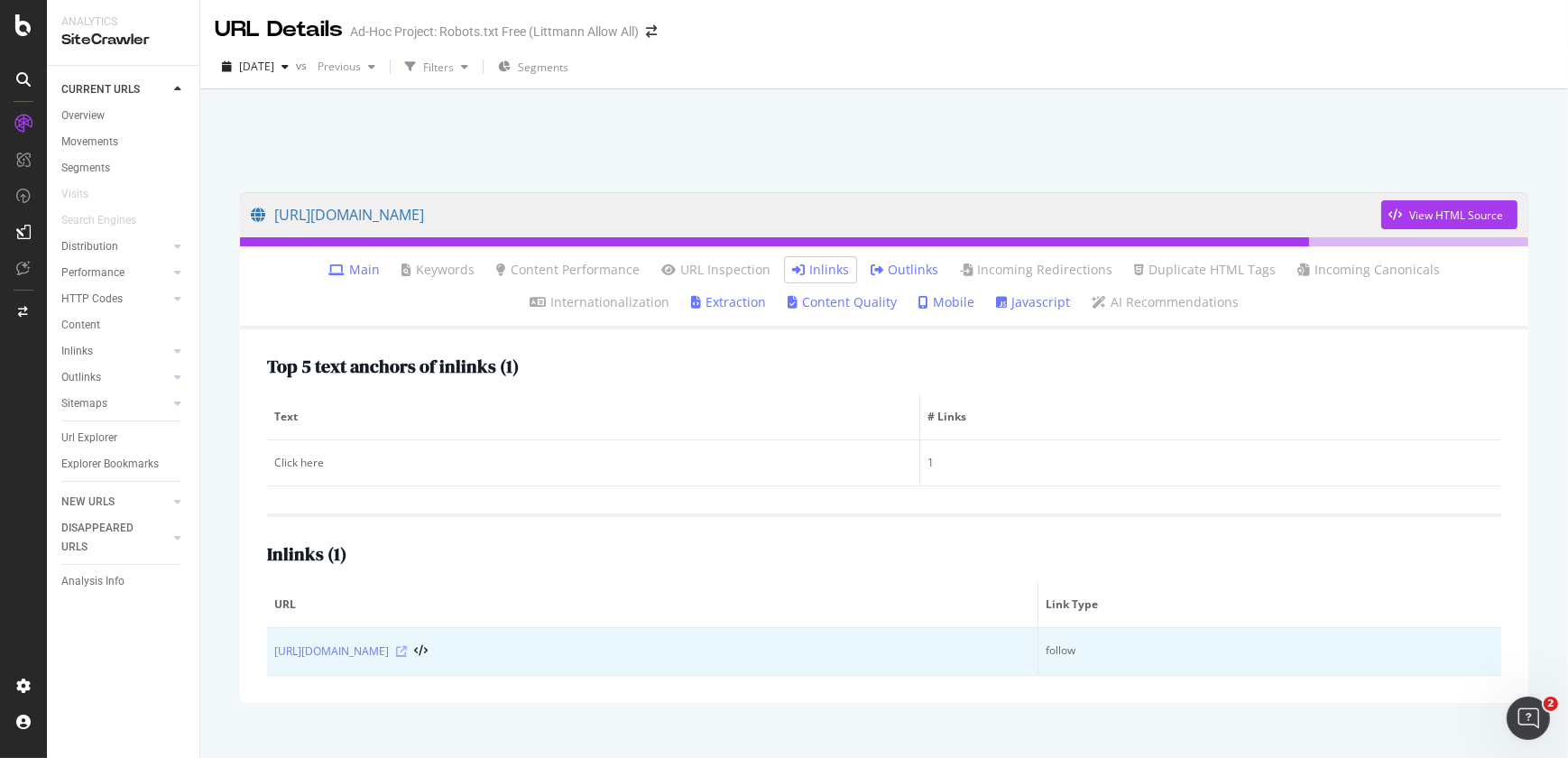
click at [407, 655] on icon at bounding box center [401, 652] width 11 height 11
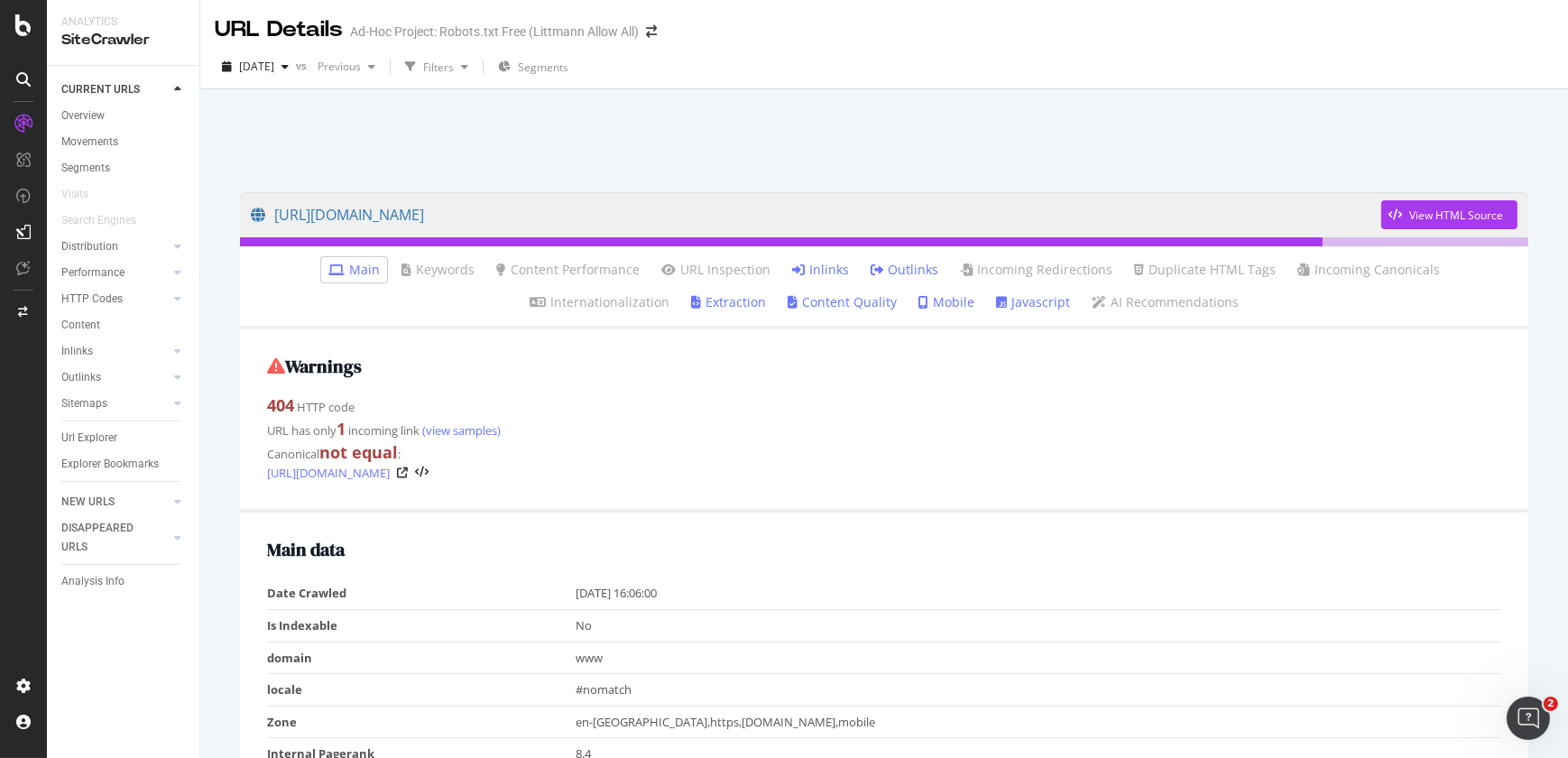
click at [792, 270] on link "Inlinks" at bounding box center [821, 269] width 57 height 18
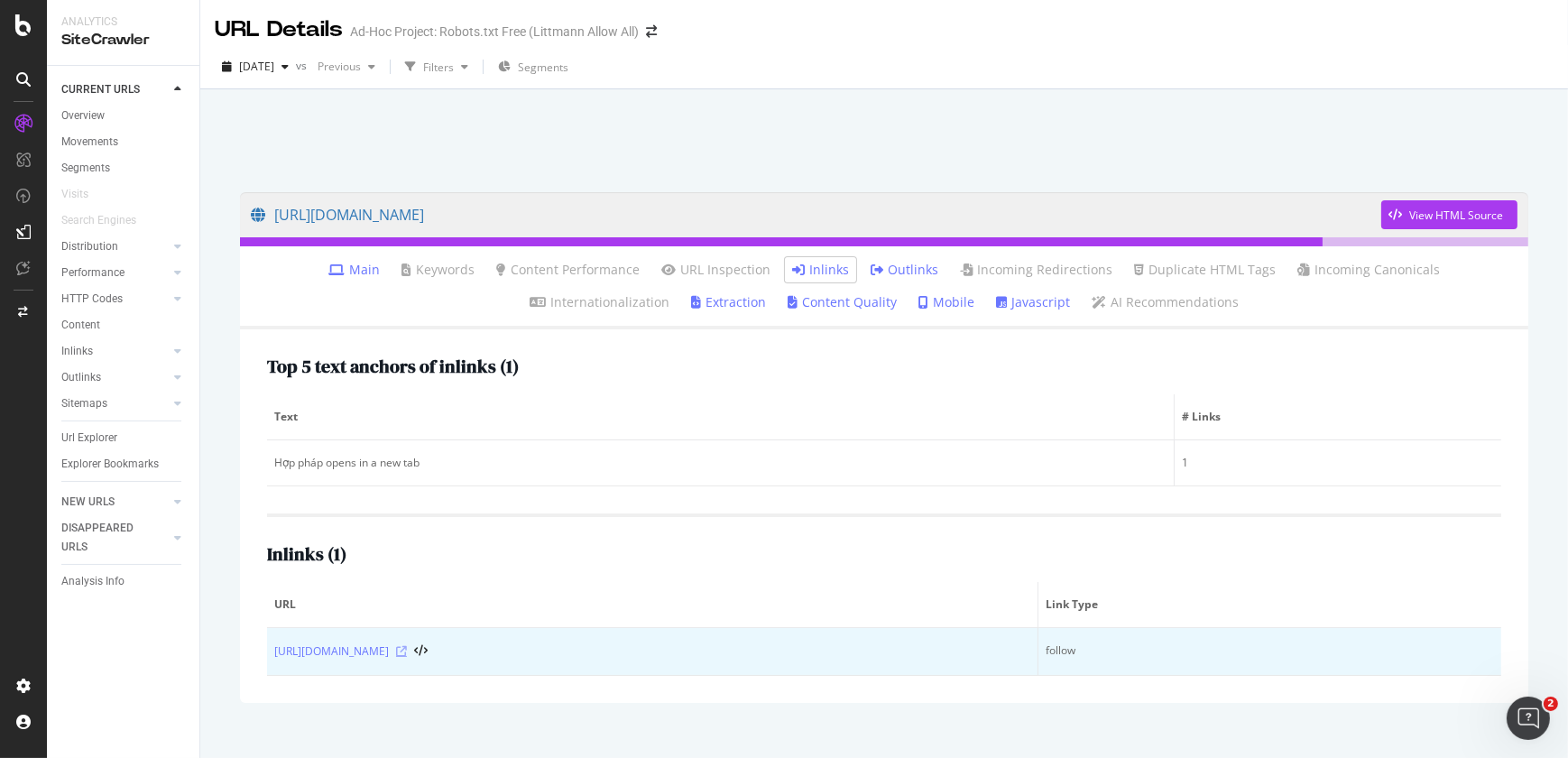
click at [407, 646] on icon at bounding box center [401, 652] width 11 height 11
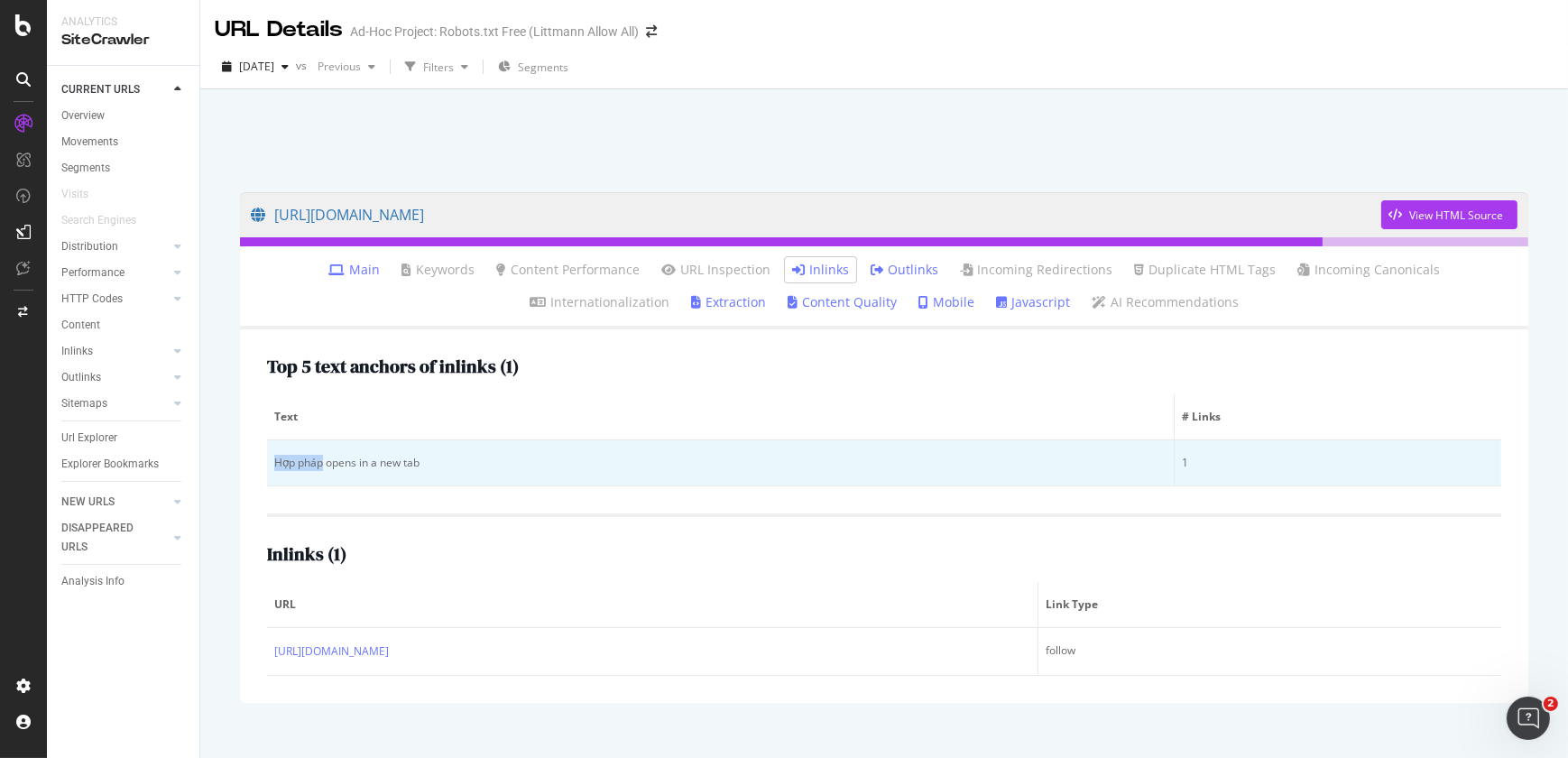
drag, startPoint x: 323, startPoint y: 460, endPoint x: 276, endPoint y: 462, distance: 47.0
click at [276, 462] on div "Hợp pháp opens in a new tab" at bounding box center [719, 462] width 892 height 16
copy div "Hợp pháp"
